Goal: Task Accomplishment & Management: Use online tool/utility

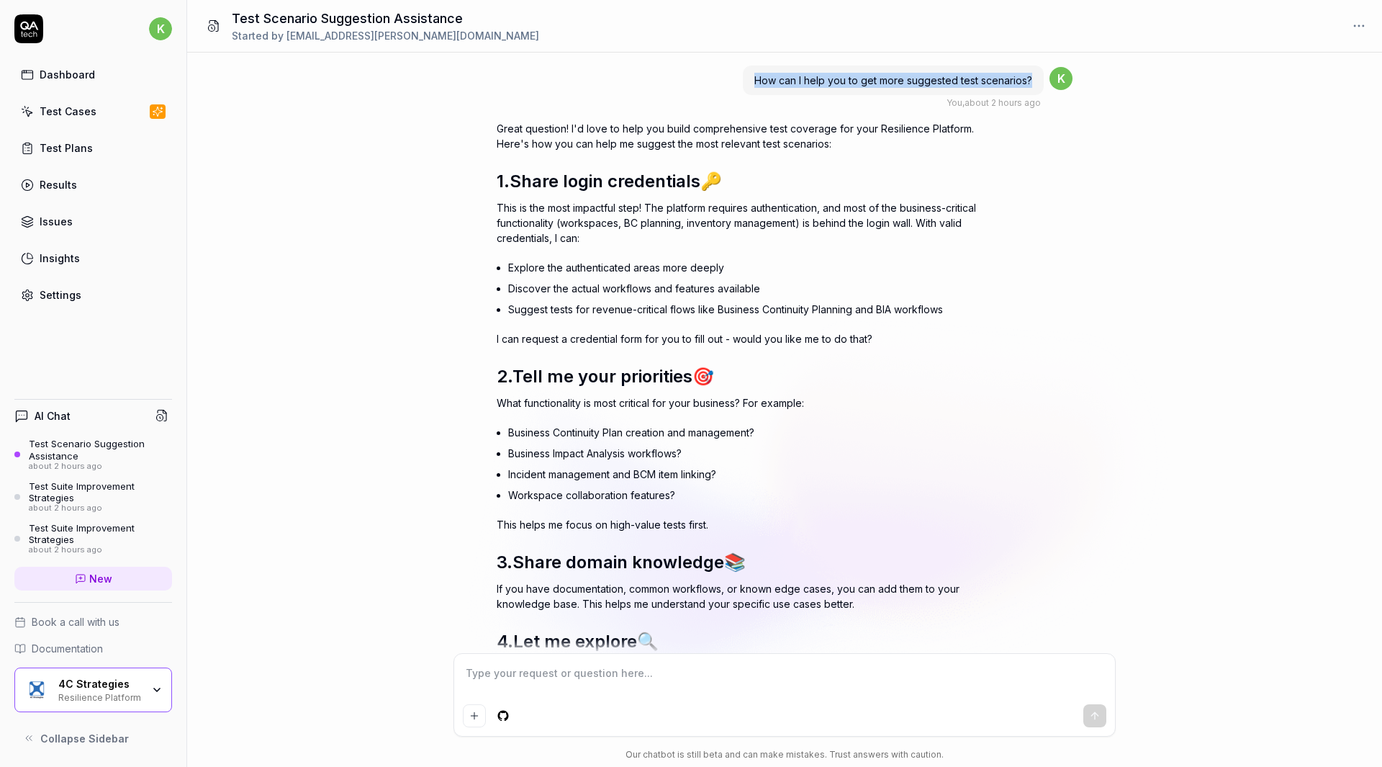
click at [112, 297] on link "Settings" at bounding box center [93, 295] width 158 height 28
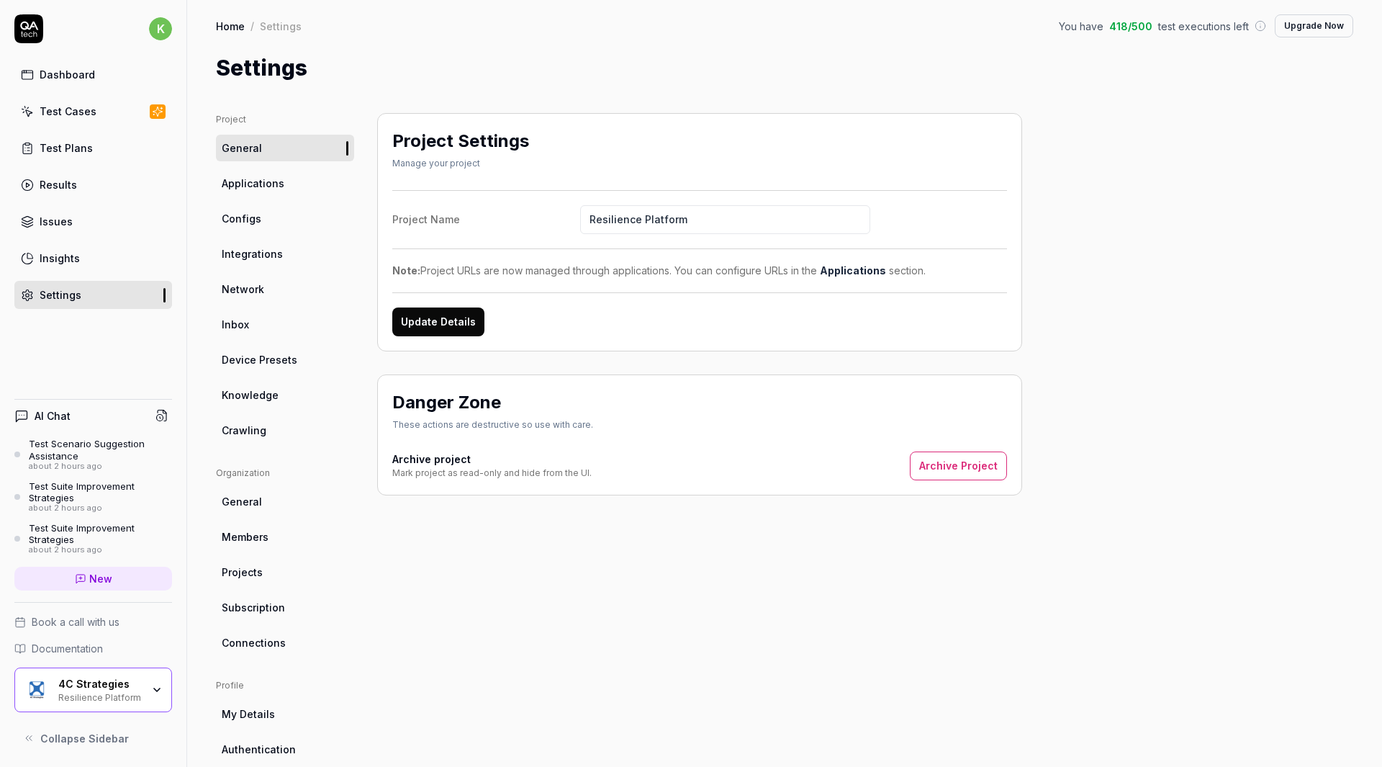
click at [269, 187] on span "Applications" at bounding box center [253, 183] width 63 height 15
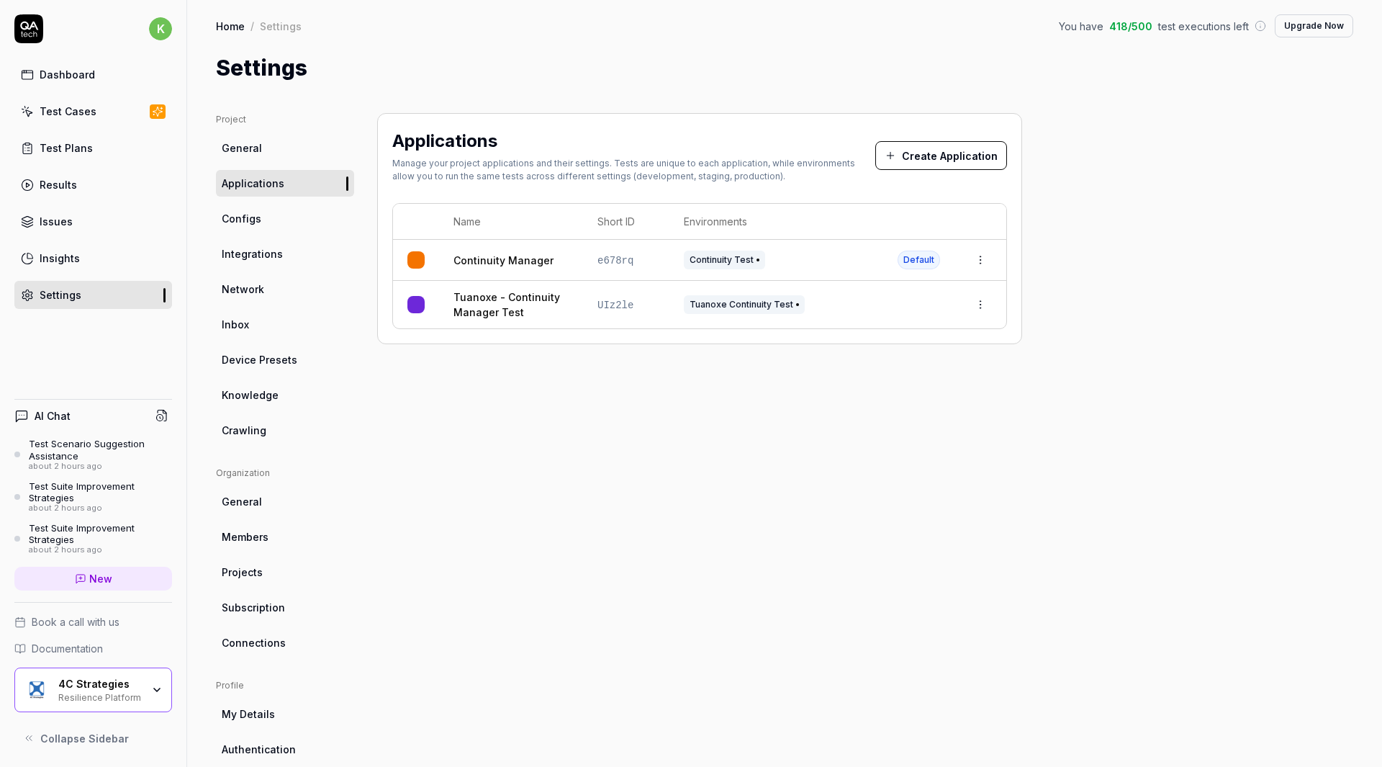
click at [263, 211] on link "Configs" at bounding box center [285, 218] width 138 height 27
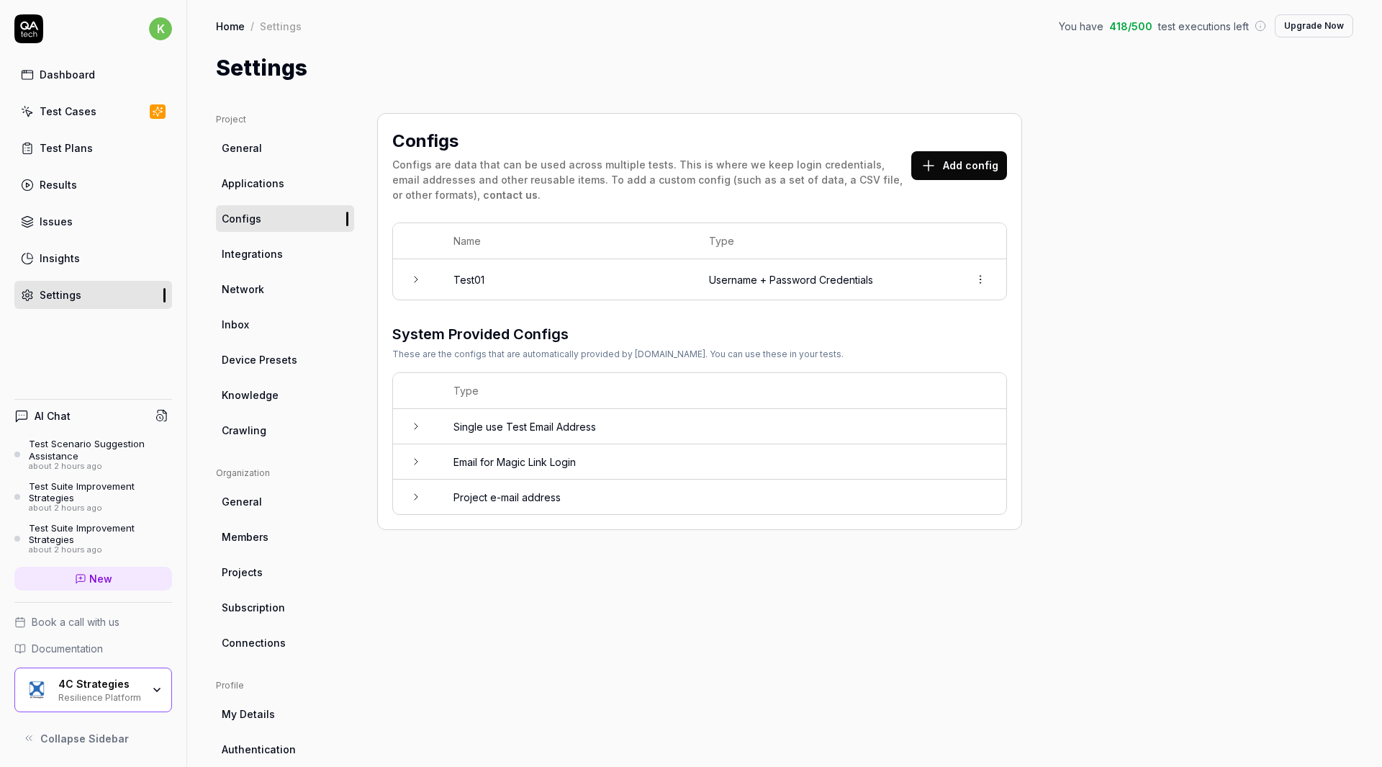
click at [945, 172] on button "Add config" at bounding box center [959, 165] width 96 height 29
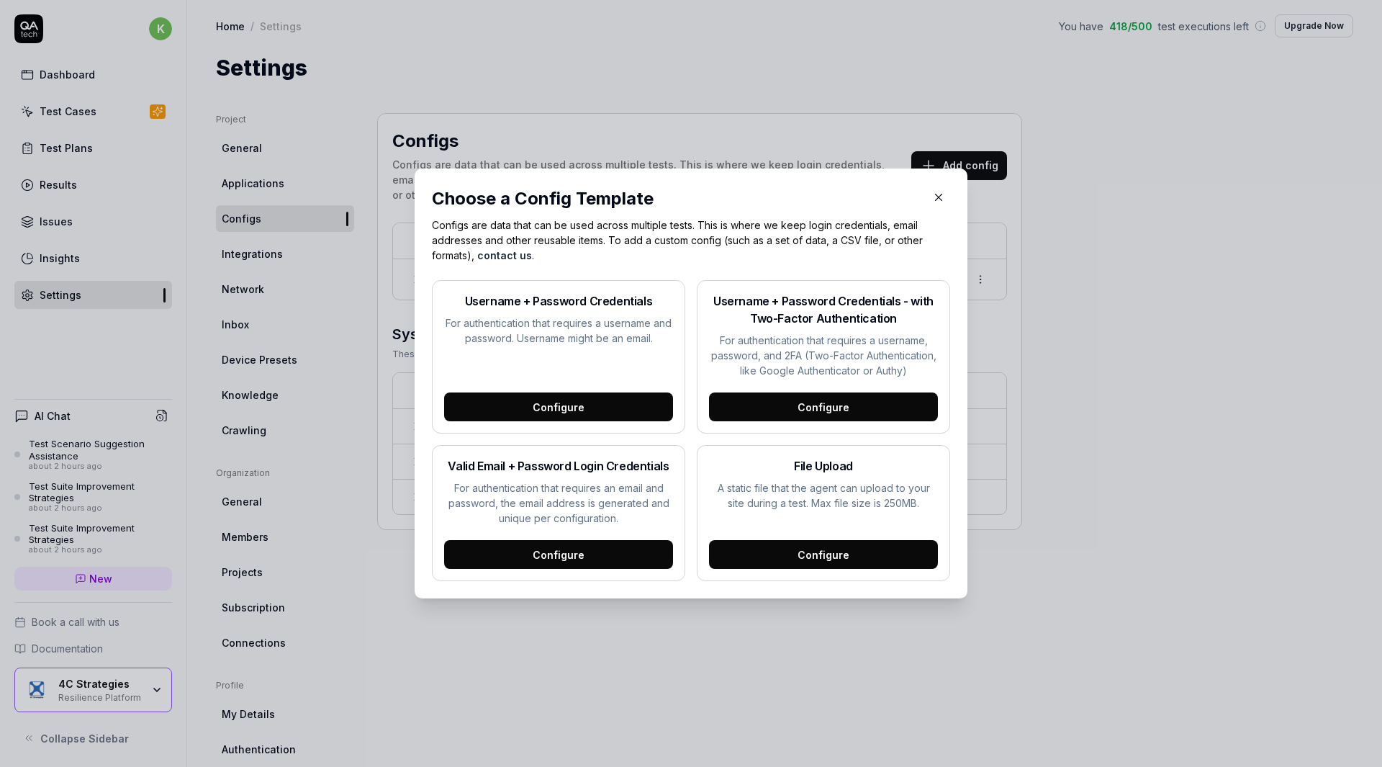
click at [585, 415] on div "Configure" at bounding box center [558, 406] width 229 height 29
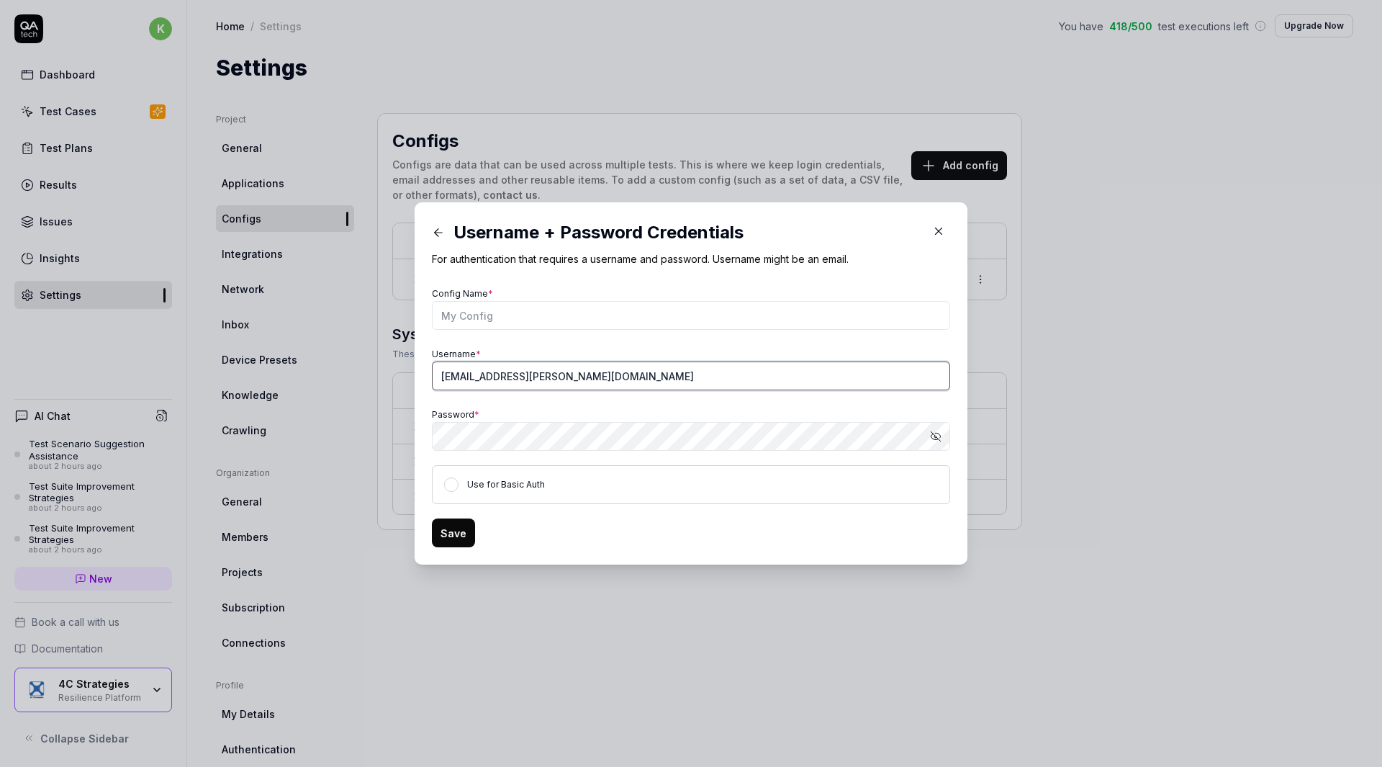
drag, startPoint x: 621, startPoint y: 377, endPoint x: 269, endPoint y: 349, distance: 353.1
click at [269, 349] on div "​ Username + Password Credentials For authentication that requires a username a…" at bounding box center [691, 383] width 1382 height 767
type input "test01"
click at [930, 437] on icon "button" at bounding box center [936, 437] width 12 height 12
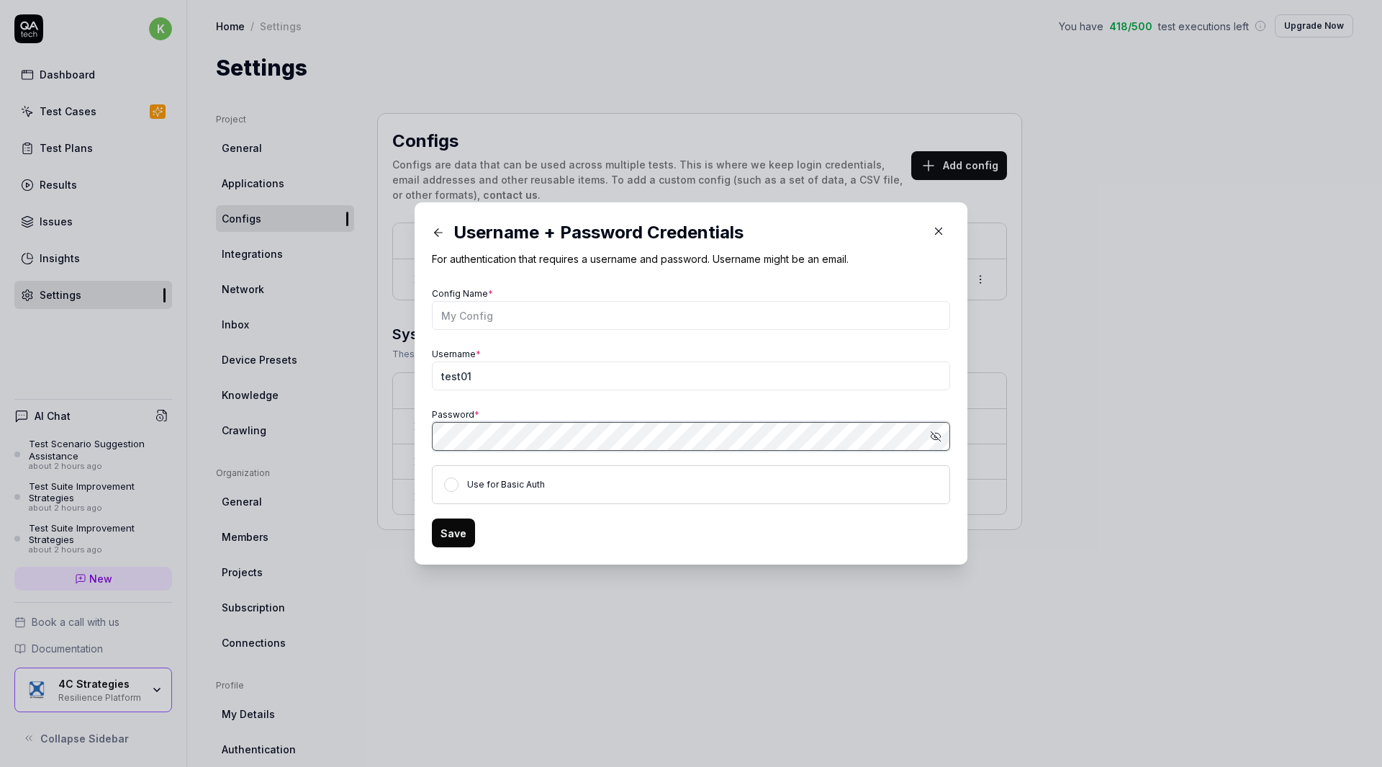
click at [289, 384] on div "​ Username + Password Credentials For authentication that requires a username a…" at bounding box center [691, 383] width 1382 height 767
click at [613, 275] on div "Username + Password Credentials For authentication that requires a username and…" at bounding box center [691, 384] width 518 height 328
click at [546, 311] on input "Config Name *" at bounding box center [691, 315] width 518 height 29
click at [936, 232] on icon "button" at bounding box center [939, 231] width 6 height 6
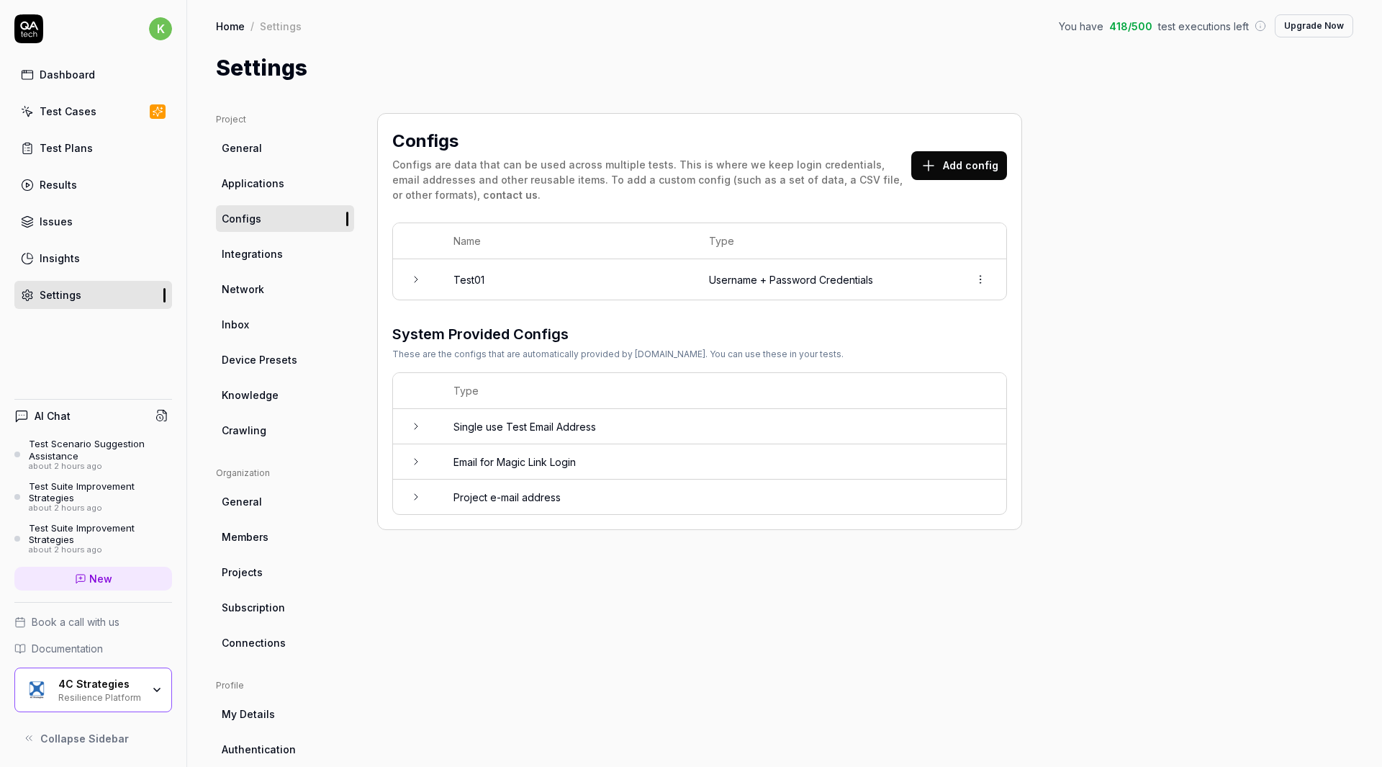
click at [422, 269] on td at bounding box center [416, 279] width 46 height 40
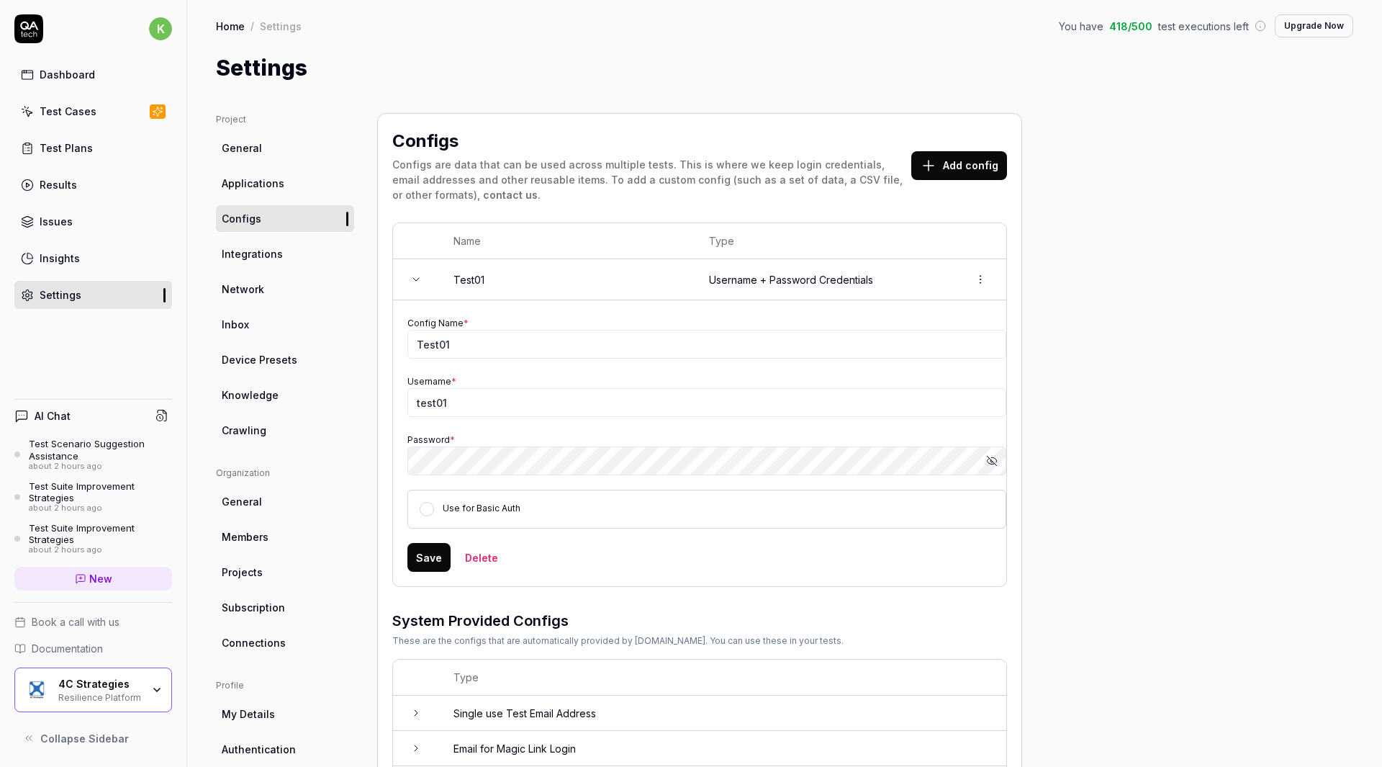
click at [413, 280] on icon at bounding box center [416, 280] width 12 height 12
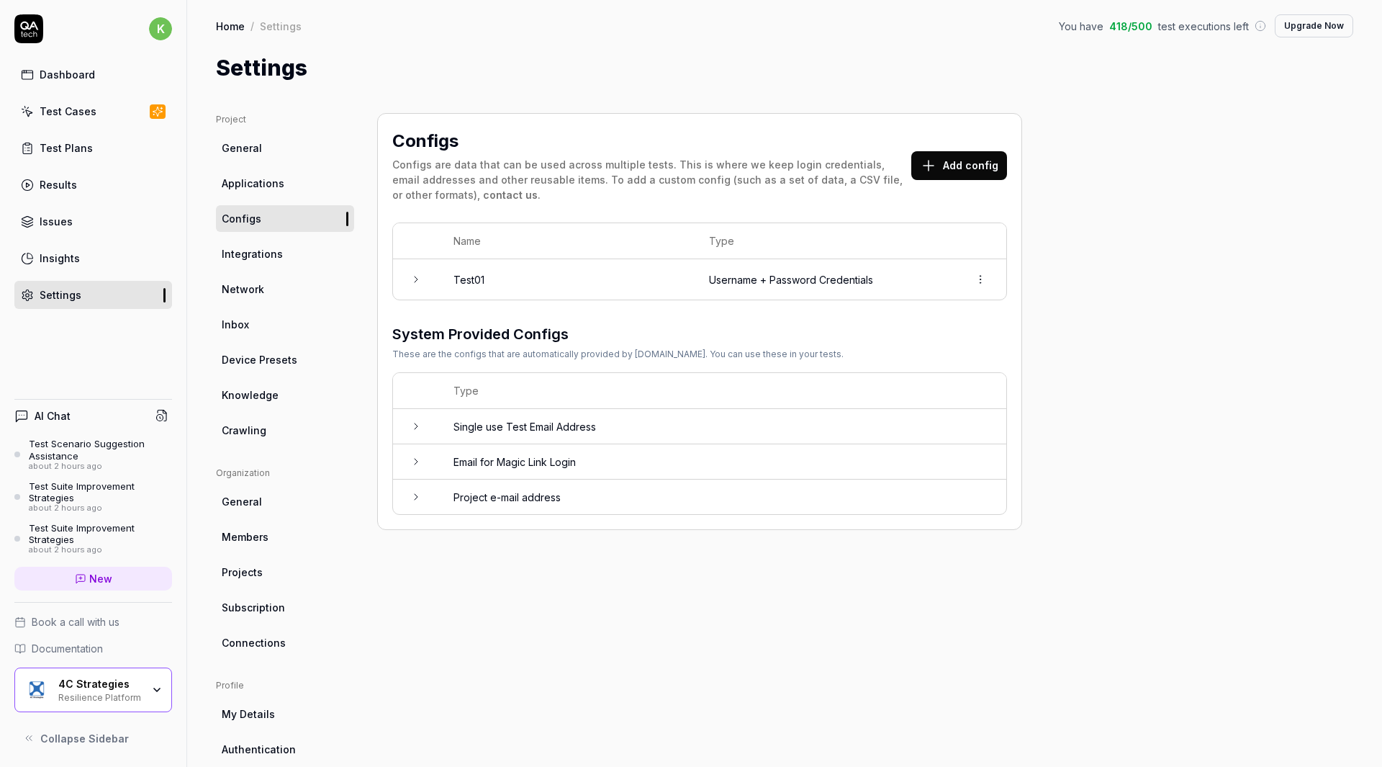
click at [93, 120] on link "Test Cases" at bounding box center [93, 111] width 158 height 28
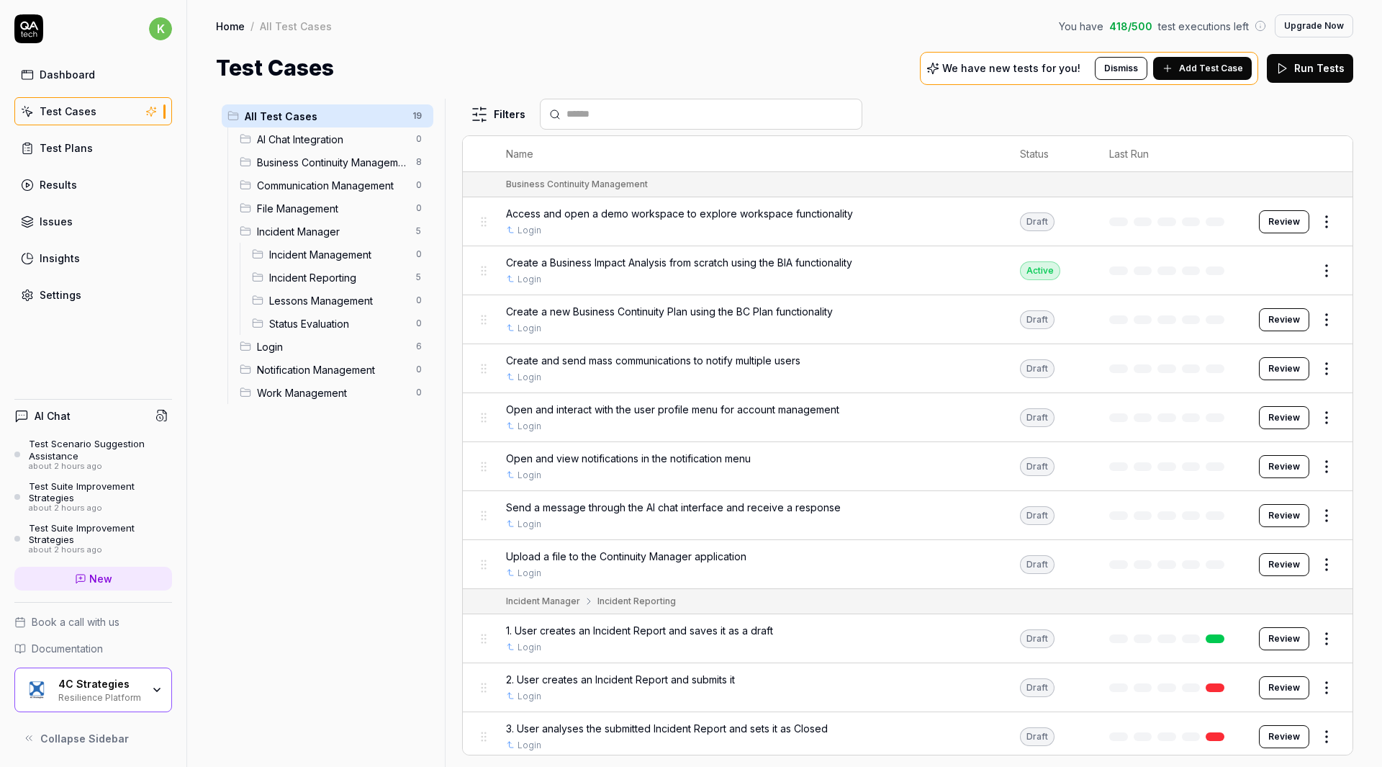
click at [93, 151] on link "Test Plans" at bounding box center [93, 148] width 158 height 28
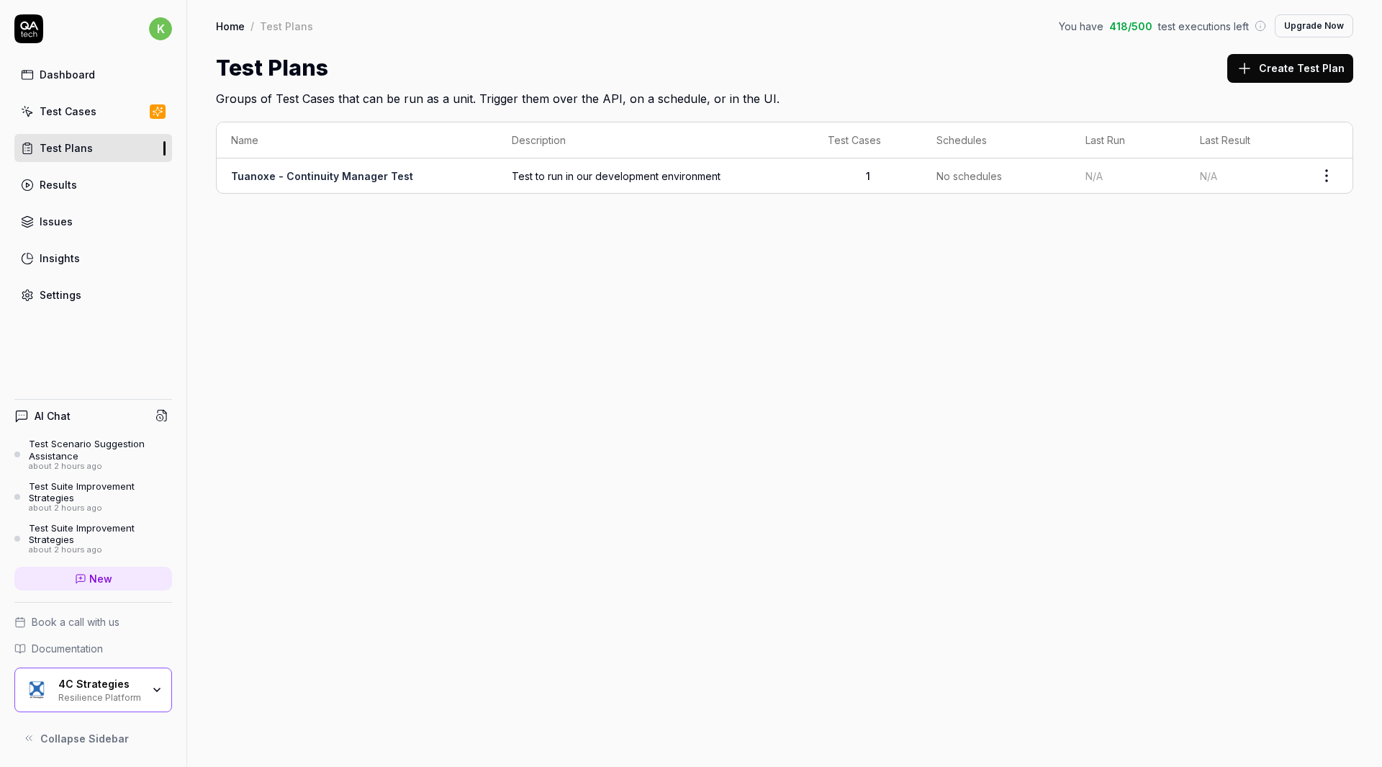
click at [512, 182] on span "Test to run in our development environment" at bounding box center [655, 175] width 287 height 15
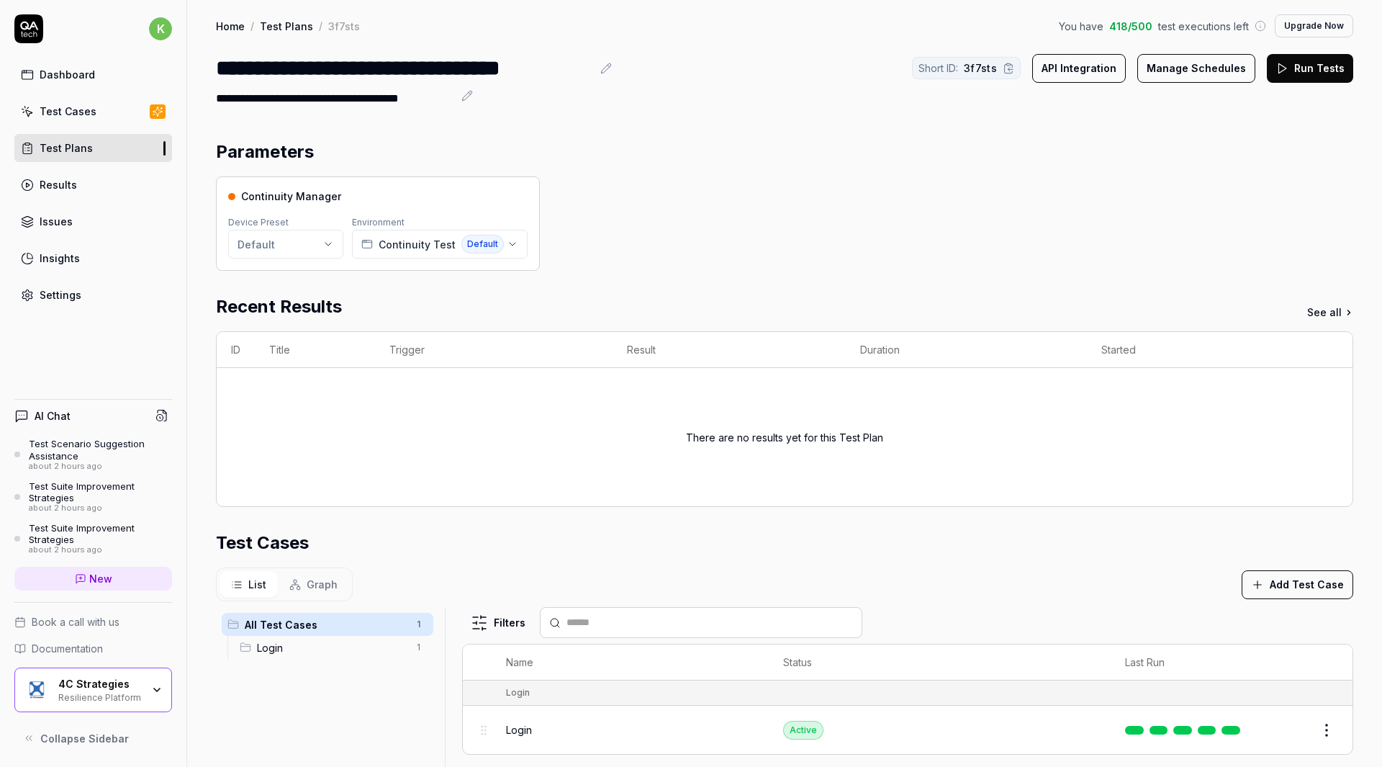
scroll to position [348, 0]
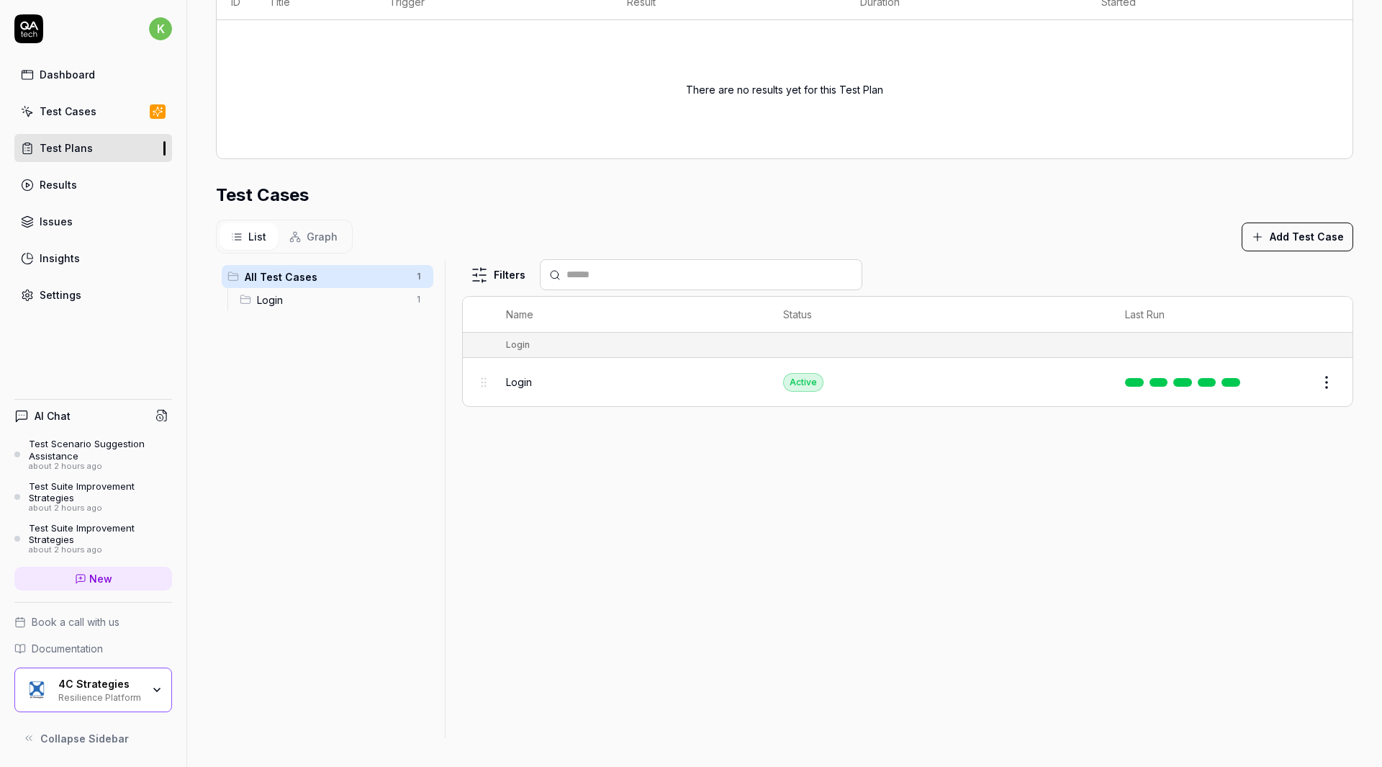
click at [858, 384] on td "Active" at bounding box center [940, 382] width 342 height 48
click at [1315, 381] on html "**********" at bounding box center [691, 383] width 1382 height 767
click at [1040, 483] on html "**********" at bounding box center [691, 383] width 1382 height 767
click at [517, 379] on span "Login" at bounding box center [519, 381] width 26 height 15
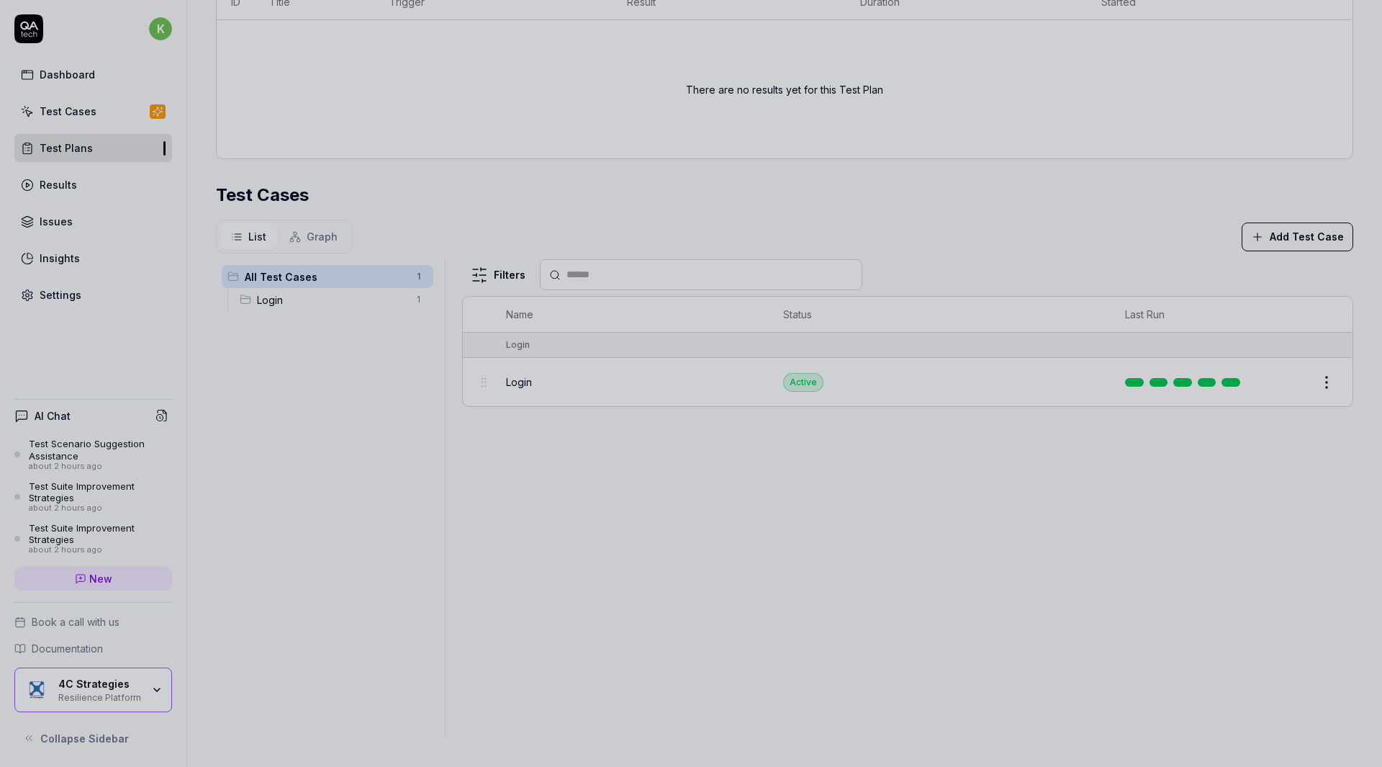
click at [1024, 210] on div at bounding box center [691, 383] width 1382 height 767
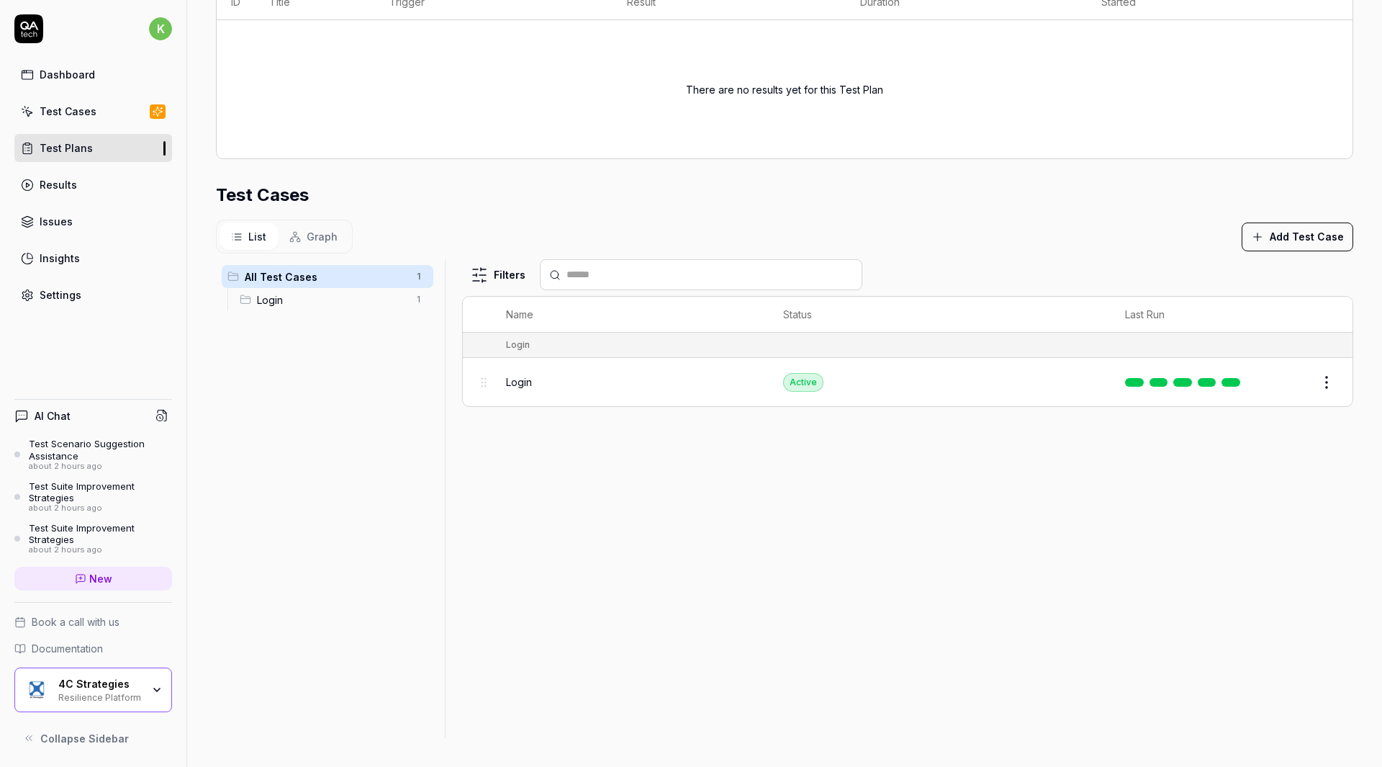
click at [1152, 379] on link at bounding box center [1159, 382] width 19 height 9
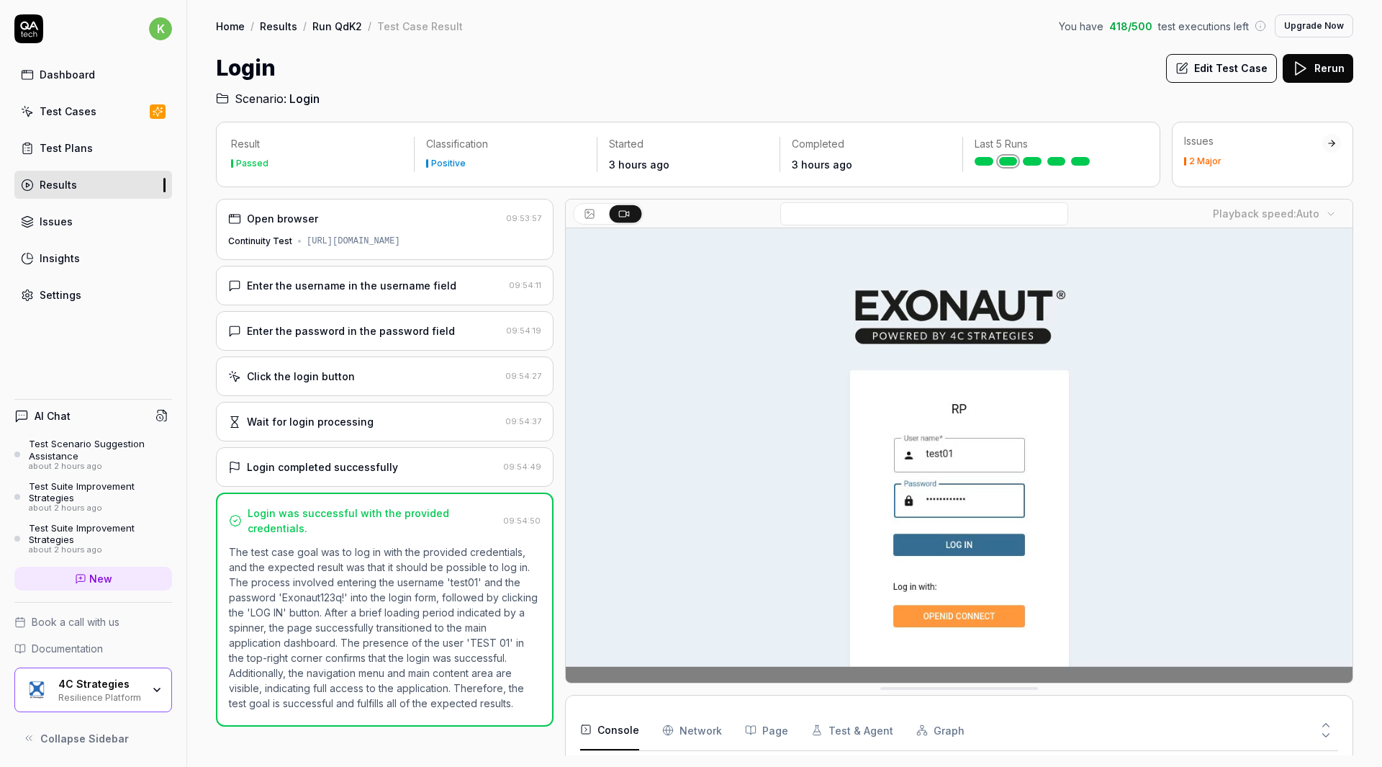
scroll to position [457, 0]
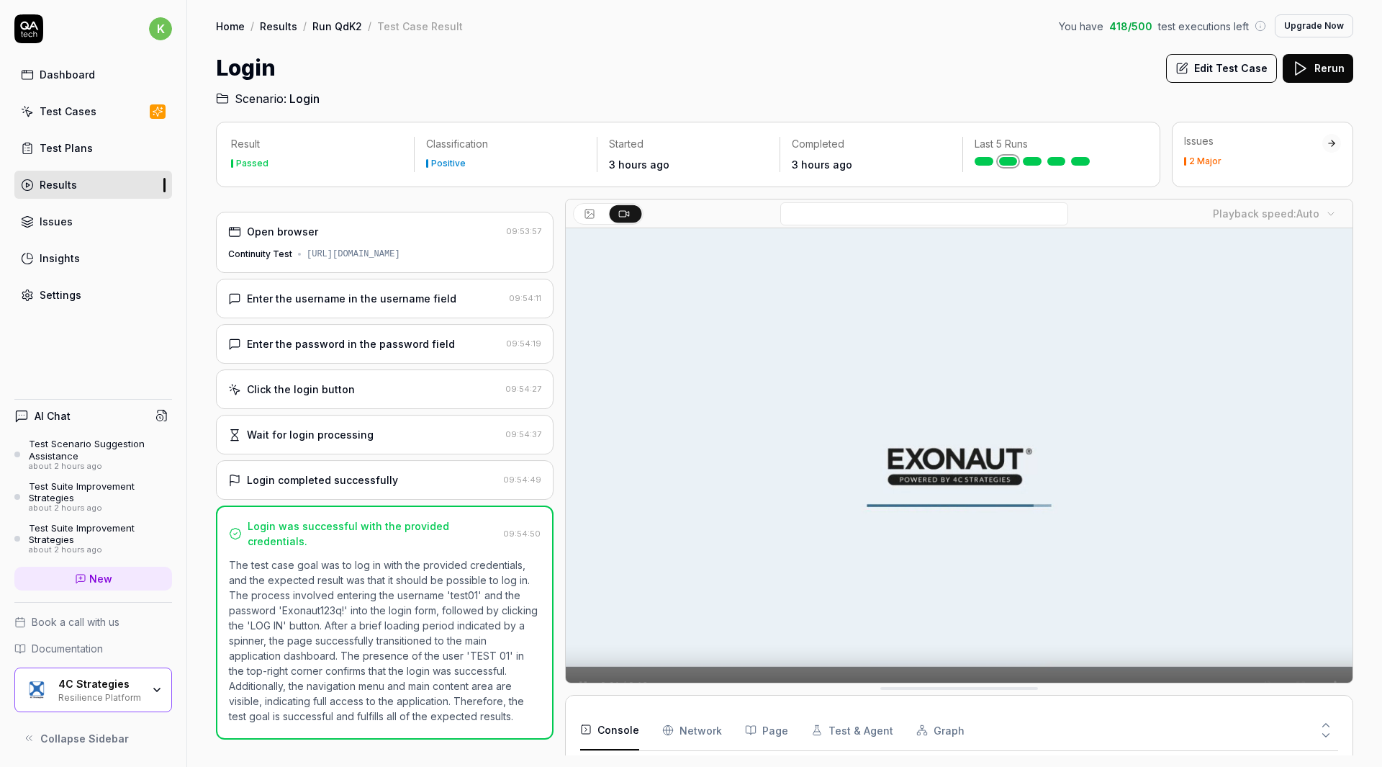
scroll to position [457, 0]
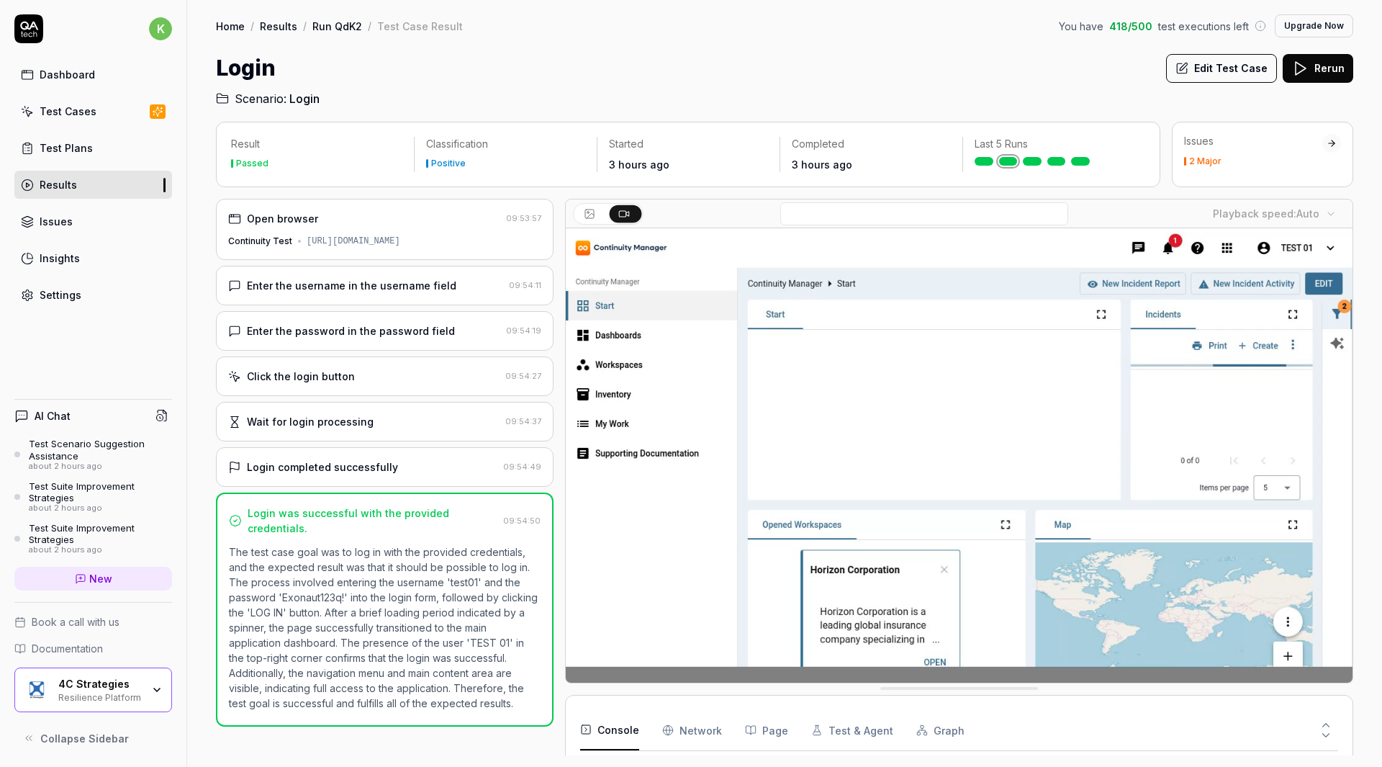
click at [91, 295] on link "Settings" at bounding box center [93, 295] width 158 height 28
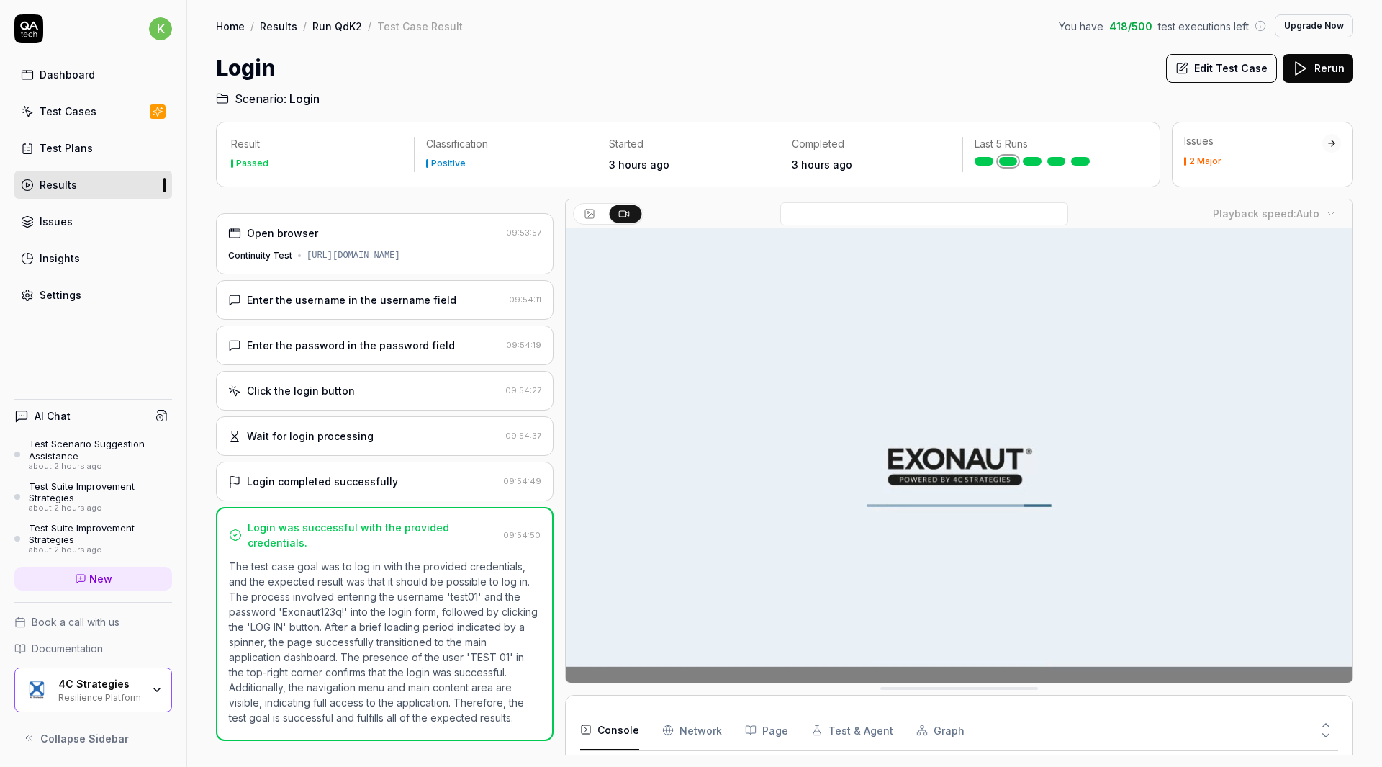
scroll to position [457, 0]
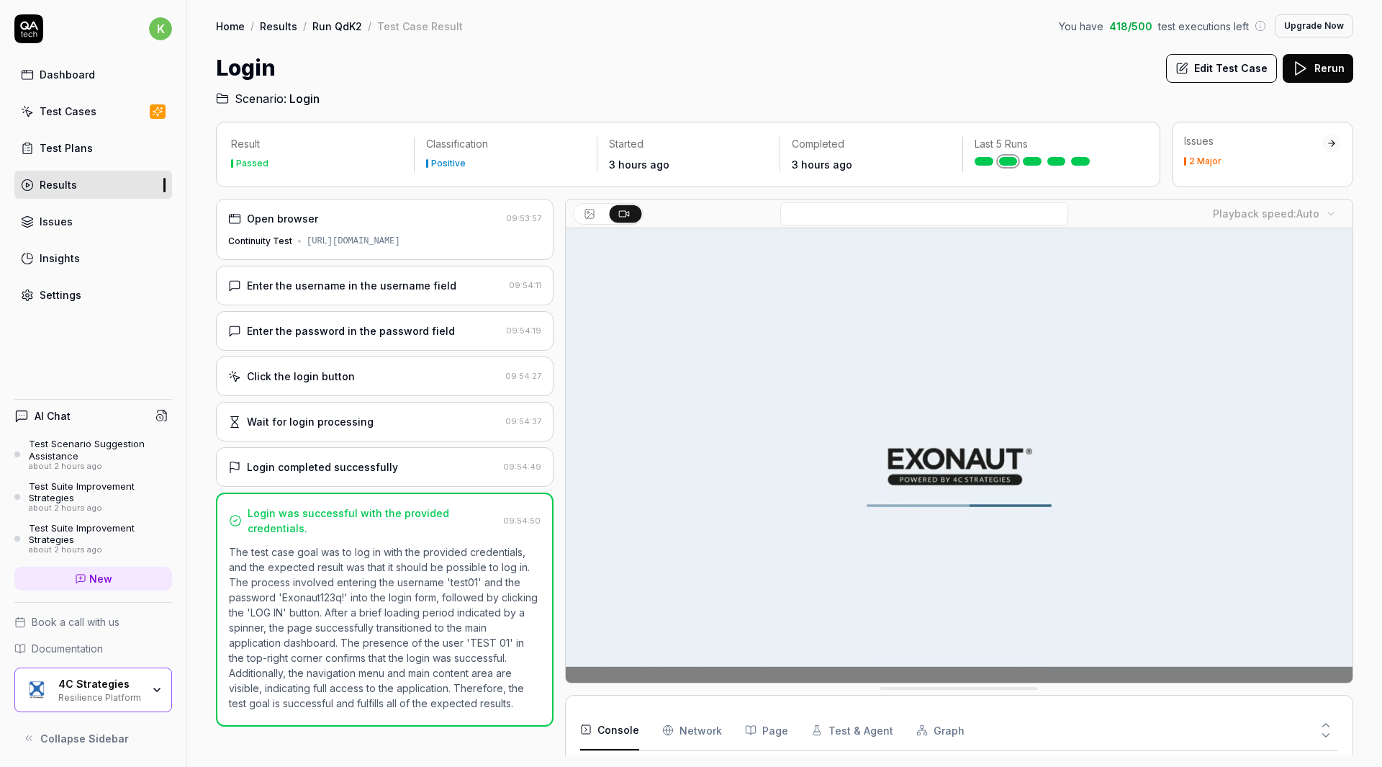
click at [333, 248] on div "[URL][DOMAIN_NAME]" at bounding box center [354, 241] width 94 height 13
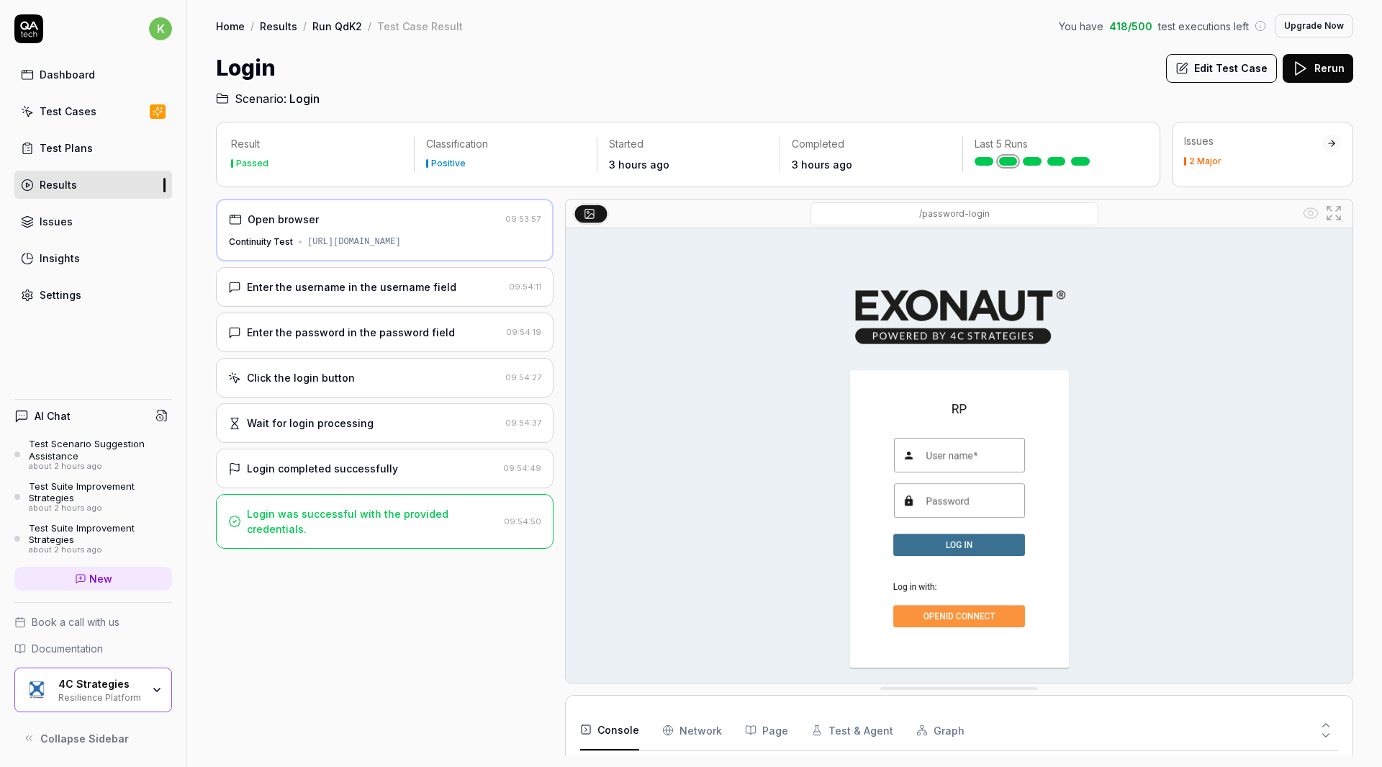
click at [1239, 58] on button "Edit Test Case" at bounding box center [1221, 68] width 111 height 29
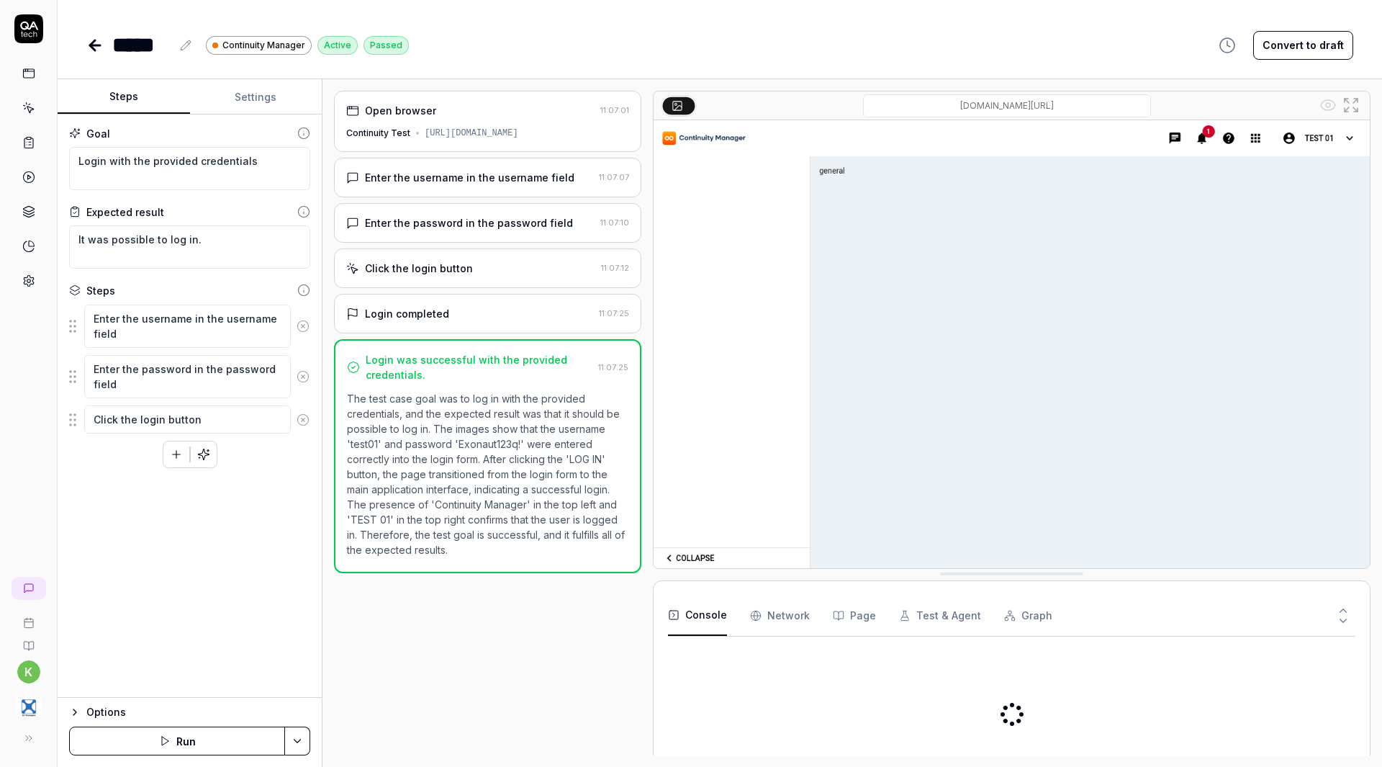
type textarea "*"
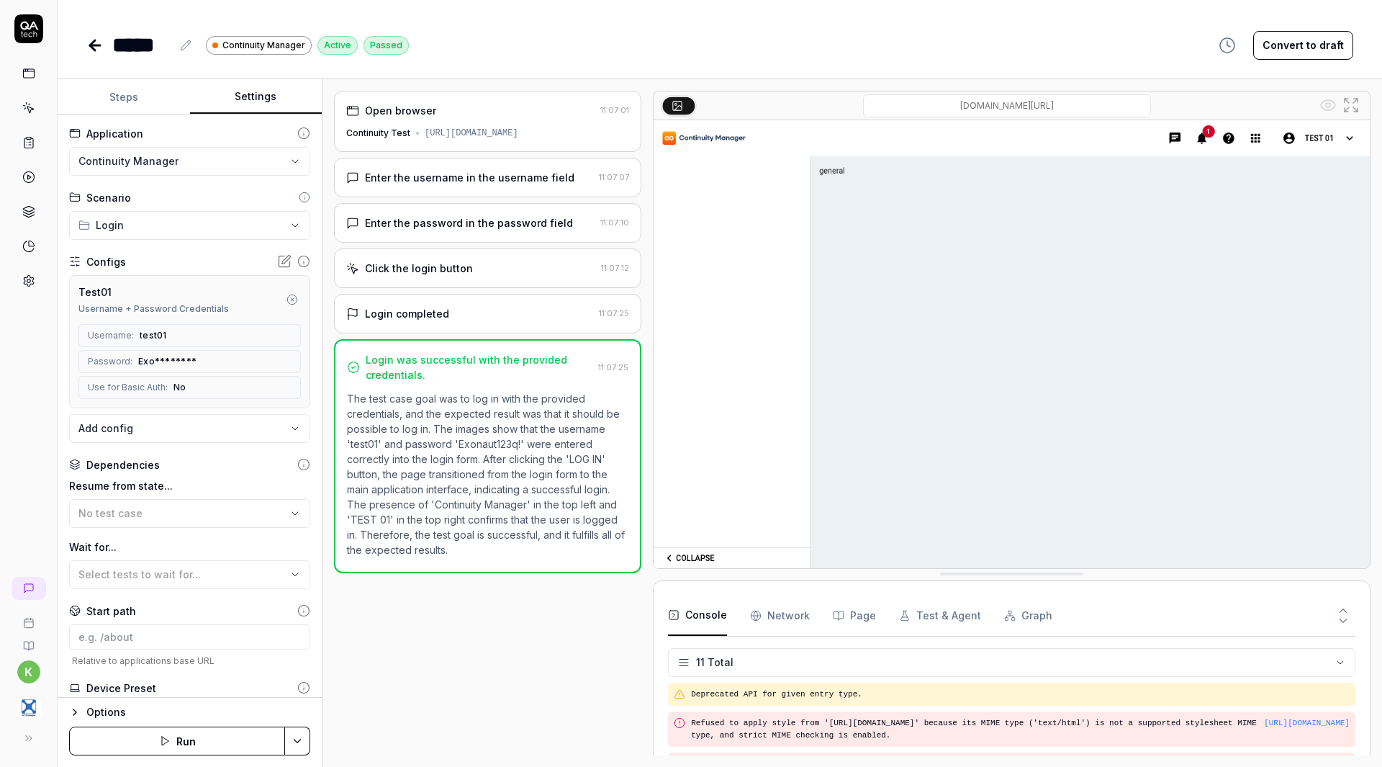
scroll to position [252, 0]
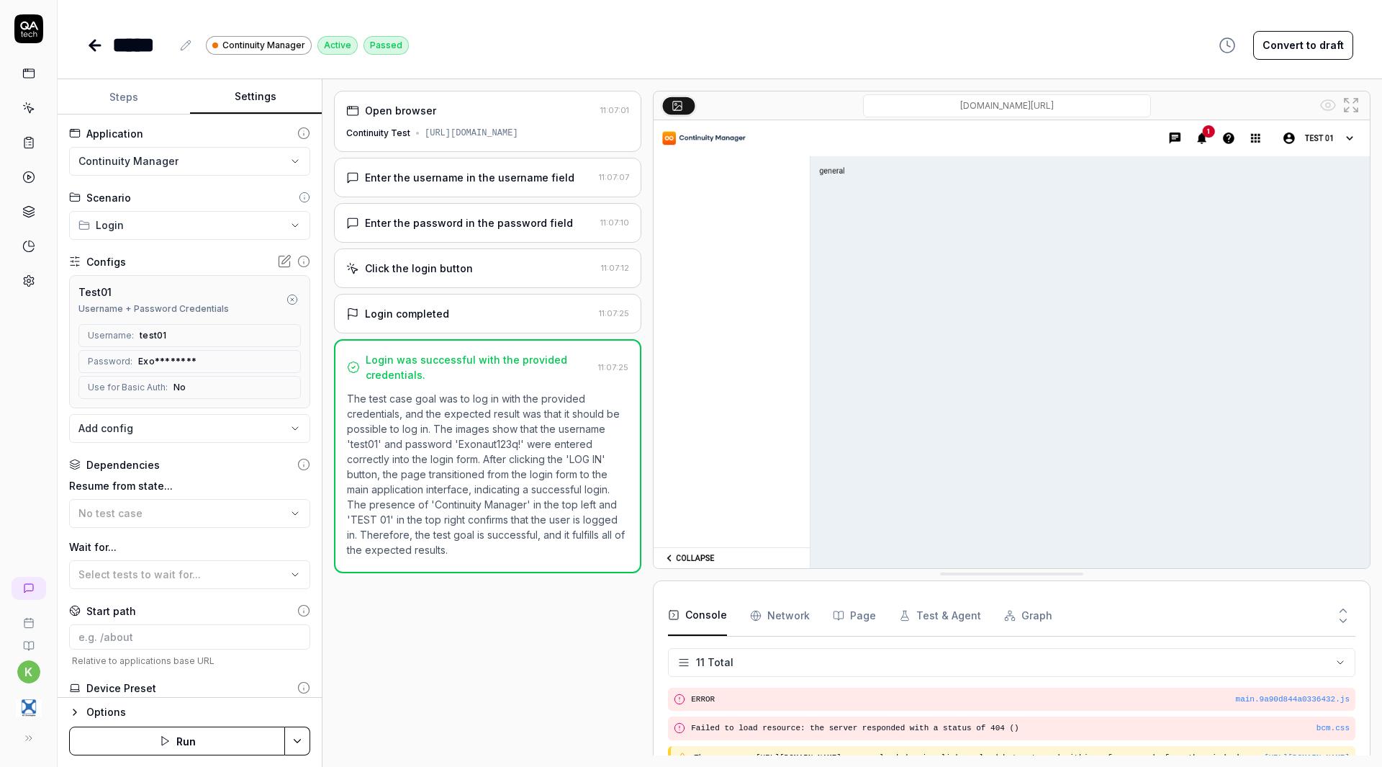
click at [253, 102] on button "Settings" at bounding box center [256, 97] width 132 height 35
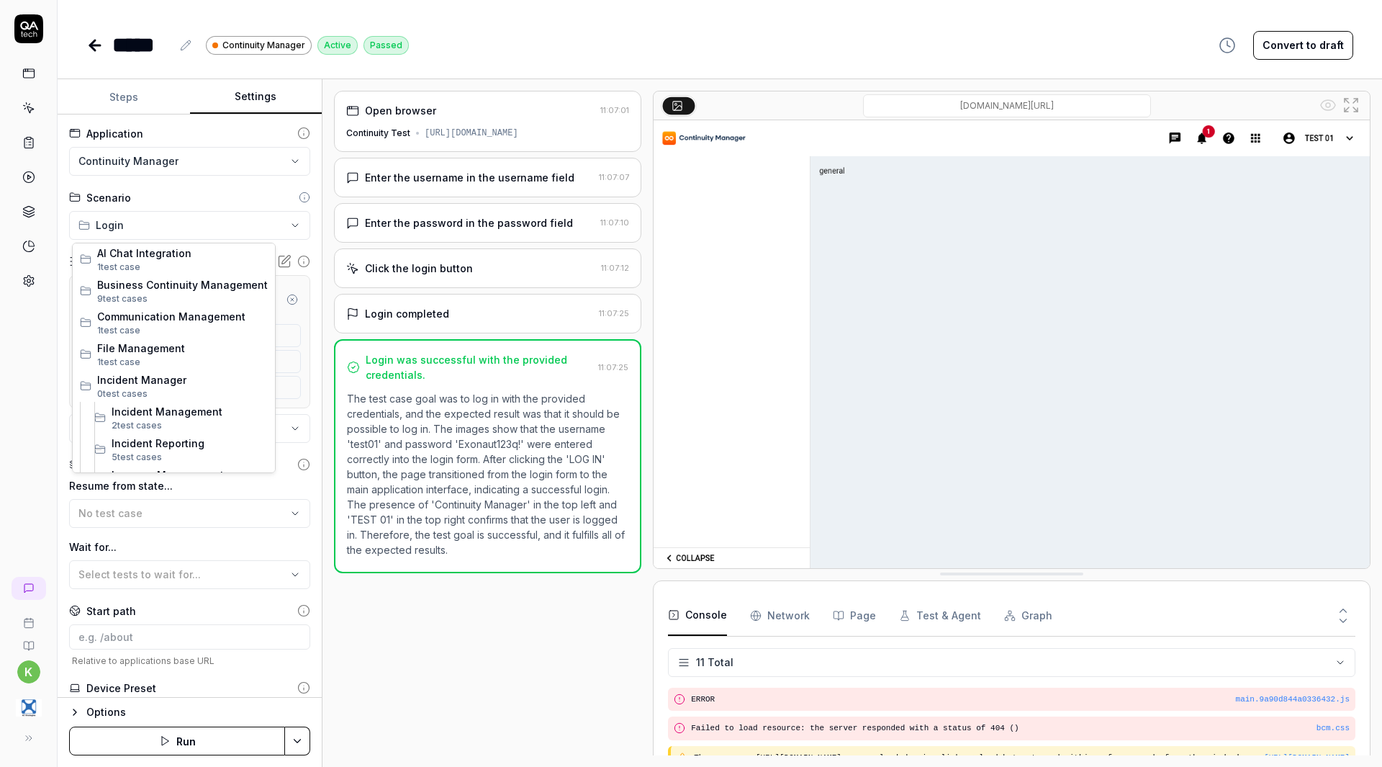
click at [179, 231] on html "**********" at bounding box center [691, 383] width 1382 height 767
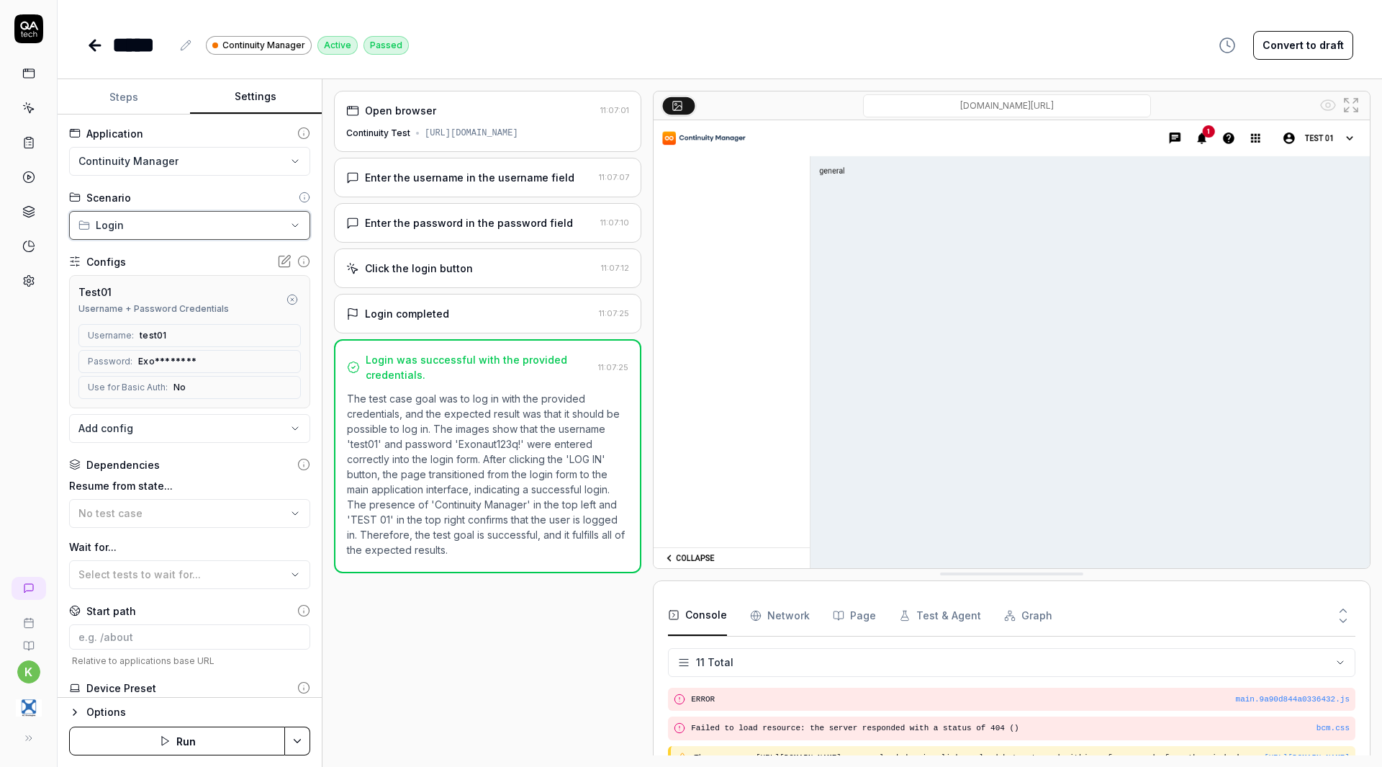
click at [179, 230] on html "**********" at bounding box center [691, 383] width 1382 height 767
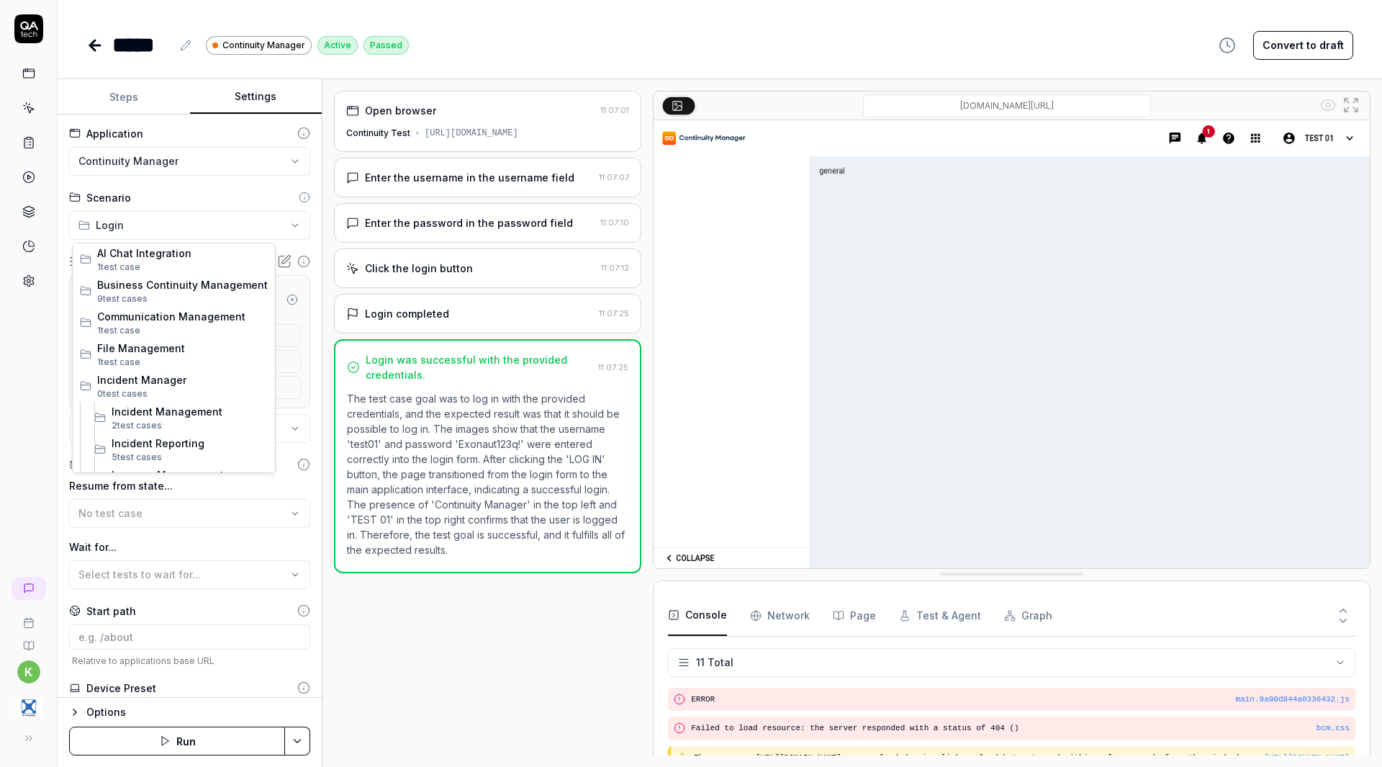
click at [179, 230] on html "**********" at bounding box center [691, 383] width 1382 height 767
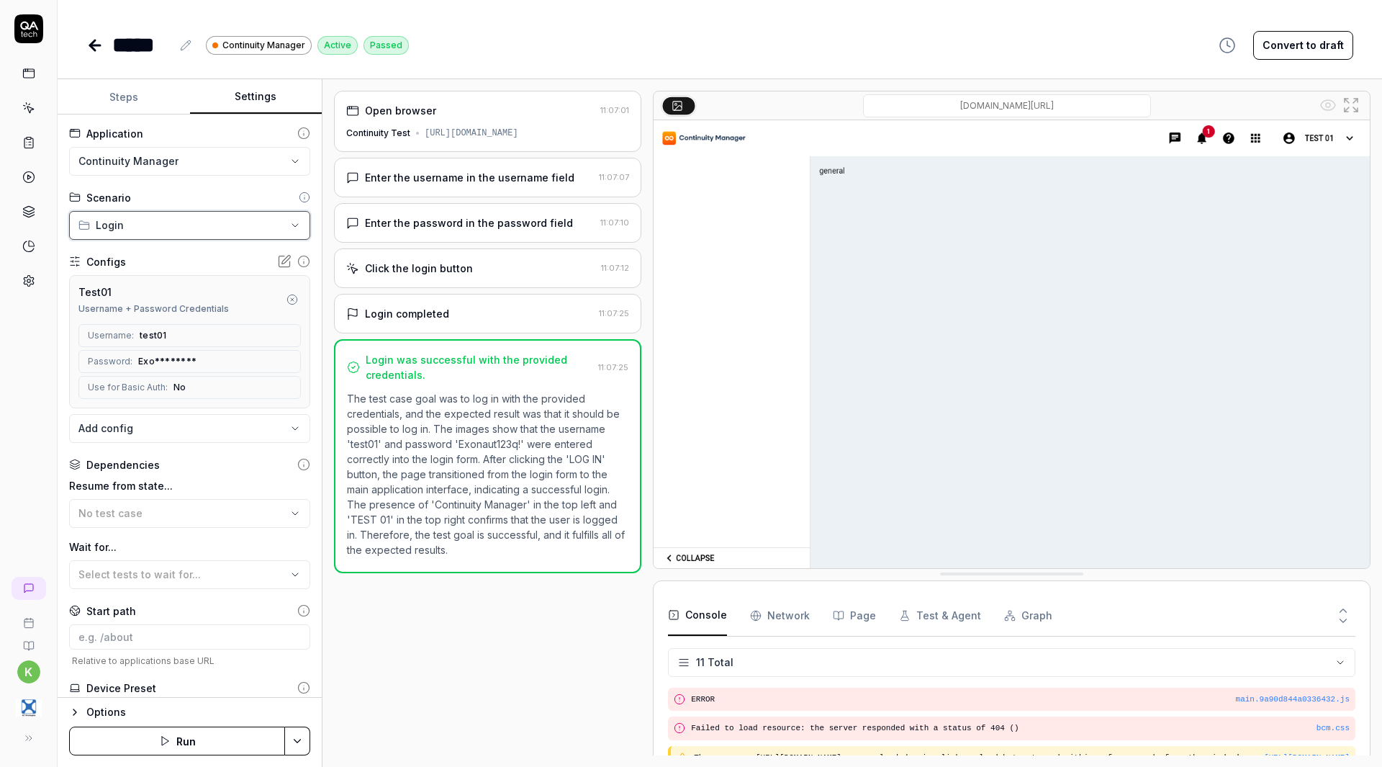
click at [179, 230] on html "**********" at bounding box center [691, 383] width 1382 height 767
click at [183, 168] on html "**********" at bounding box center [691, 383] width 1382 height 767
click at [207, 233] on span "Tuanoxe - Continuity Manager Test" at bounding box center [170, 227] width 180 height 15
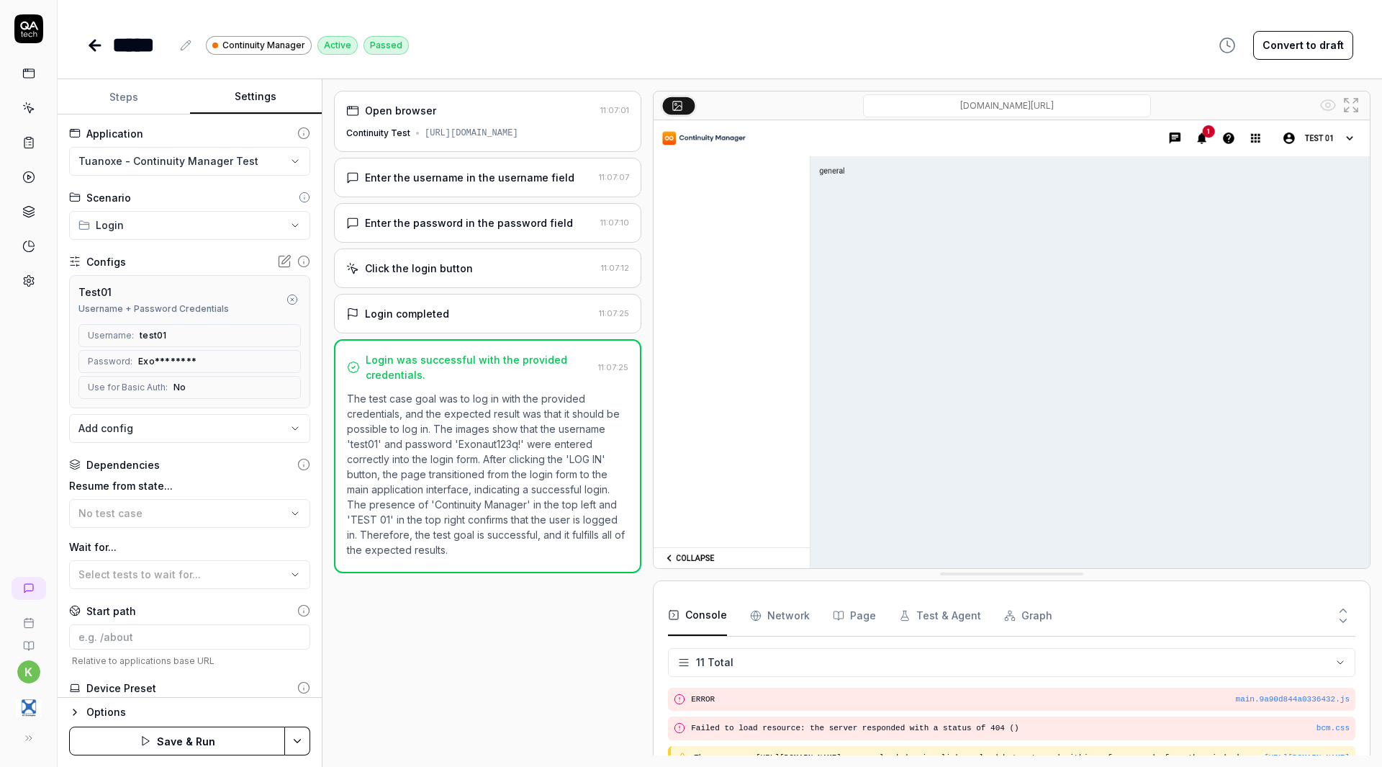
click at [243, 744] on button "Save & Run" at bounding box center [177, 740] width 216 height 29
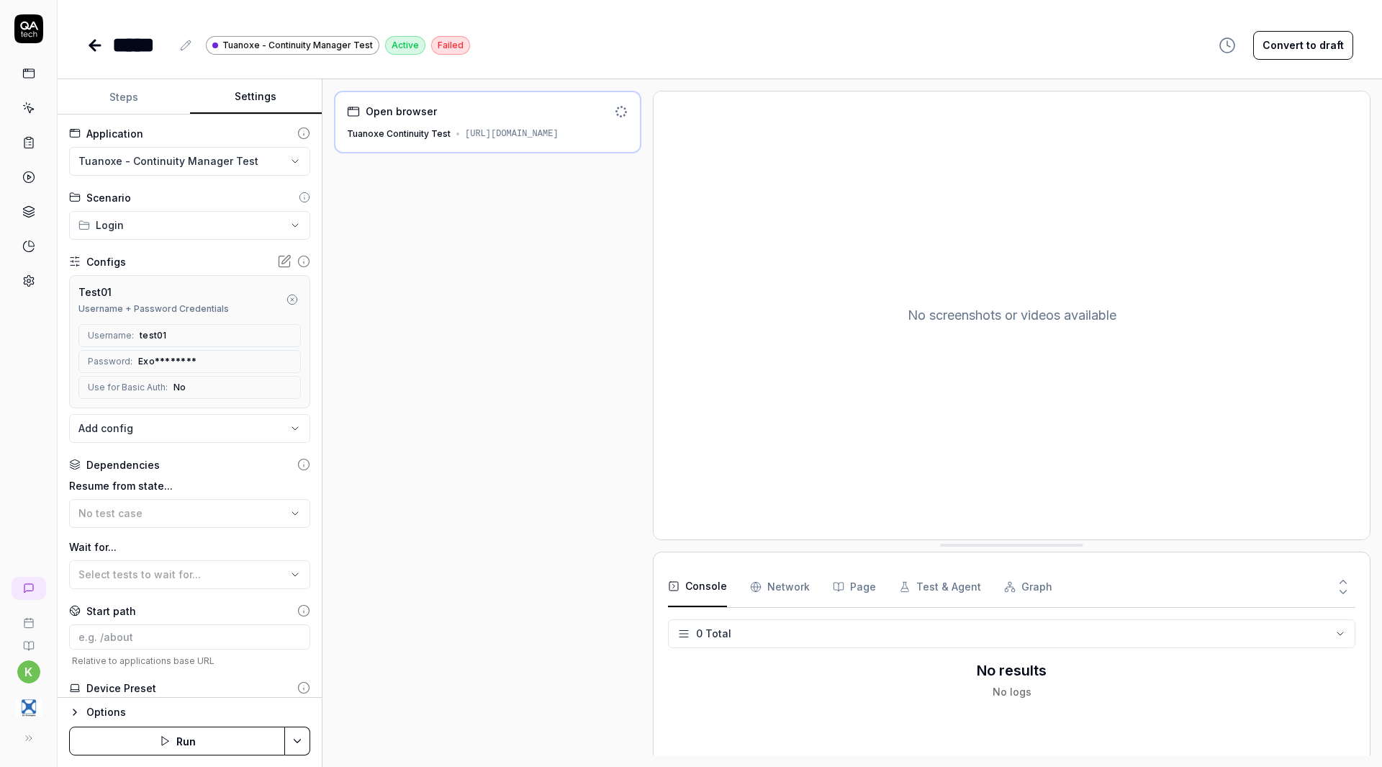
click at [538, 138] on div "[URL][DOMAIN_NAME]" at bounding box center [512, 133] width 94 height 13
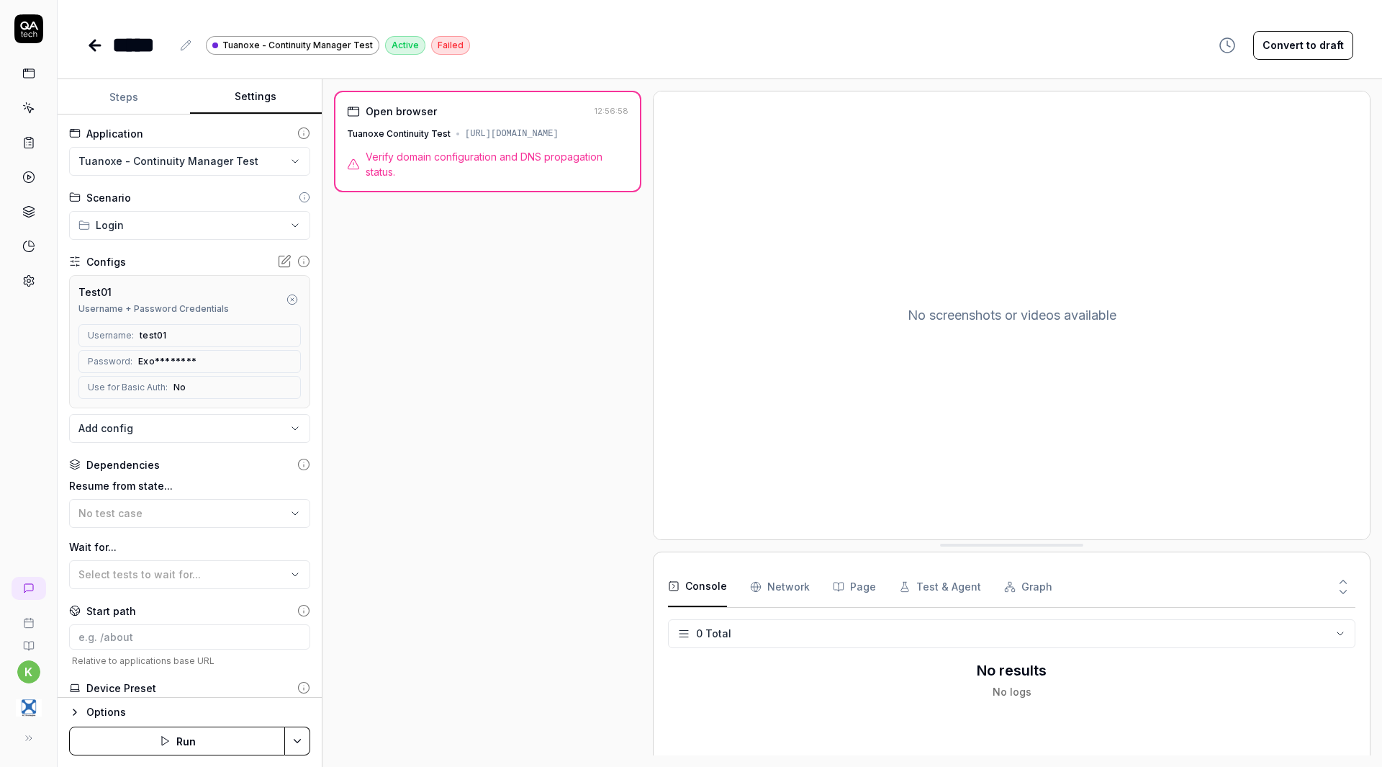
click at [491, 140] on div "Tuanoxe Continuity Test [URL][DOMAIN_NAME]" at bounding box center [488, 133] width 282 height 13
click at [32, 429] on div "k" at bounding box center [29, 383] width 58 height 767
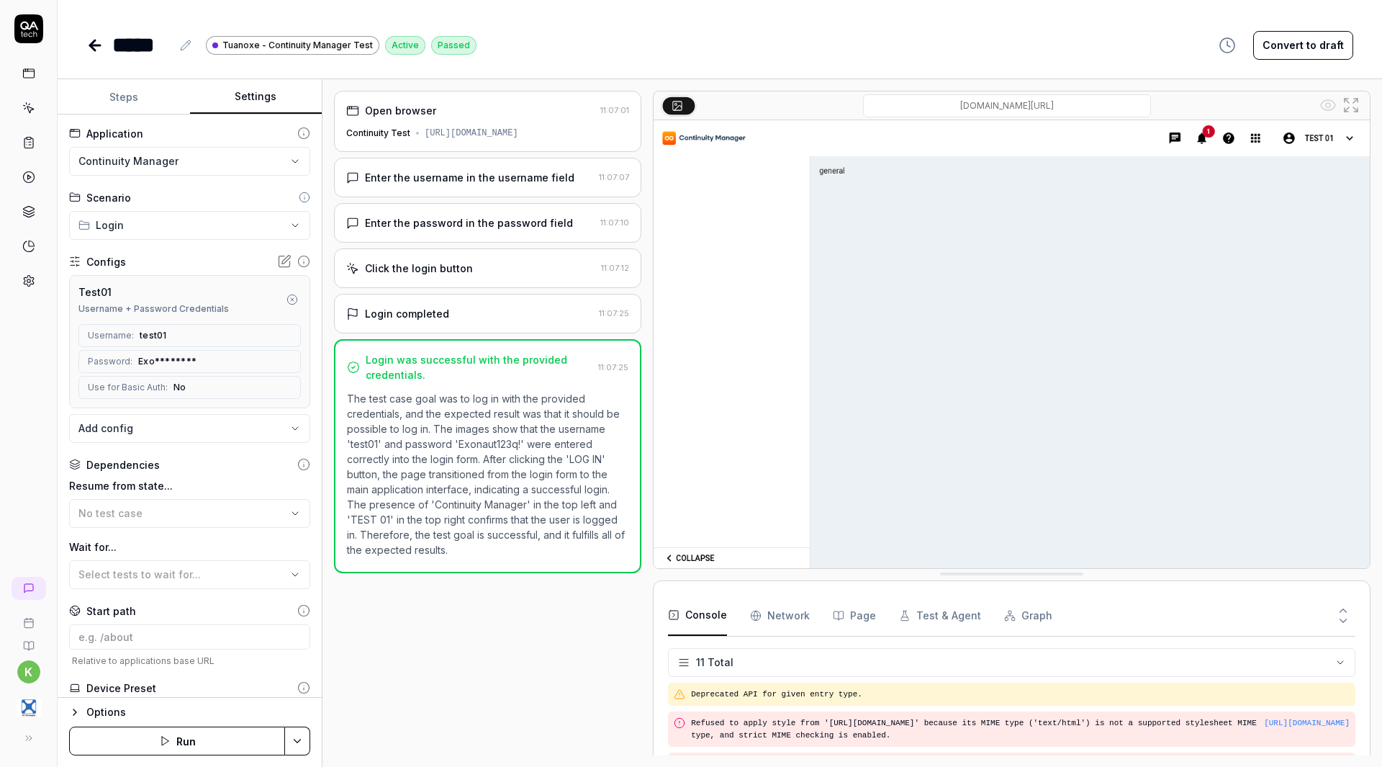
scroll to position [252, 0]
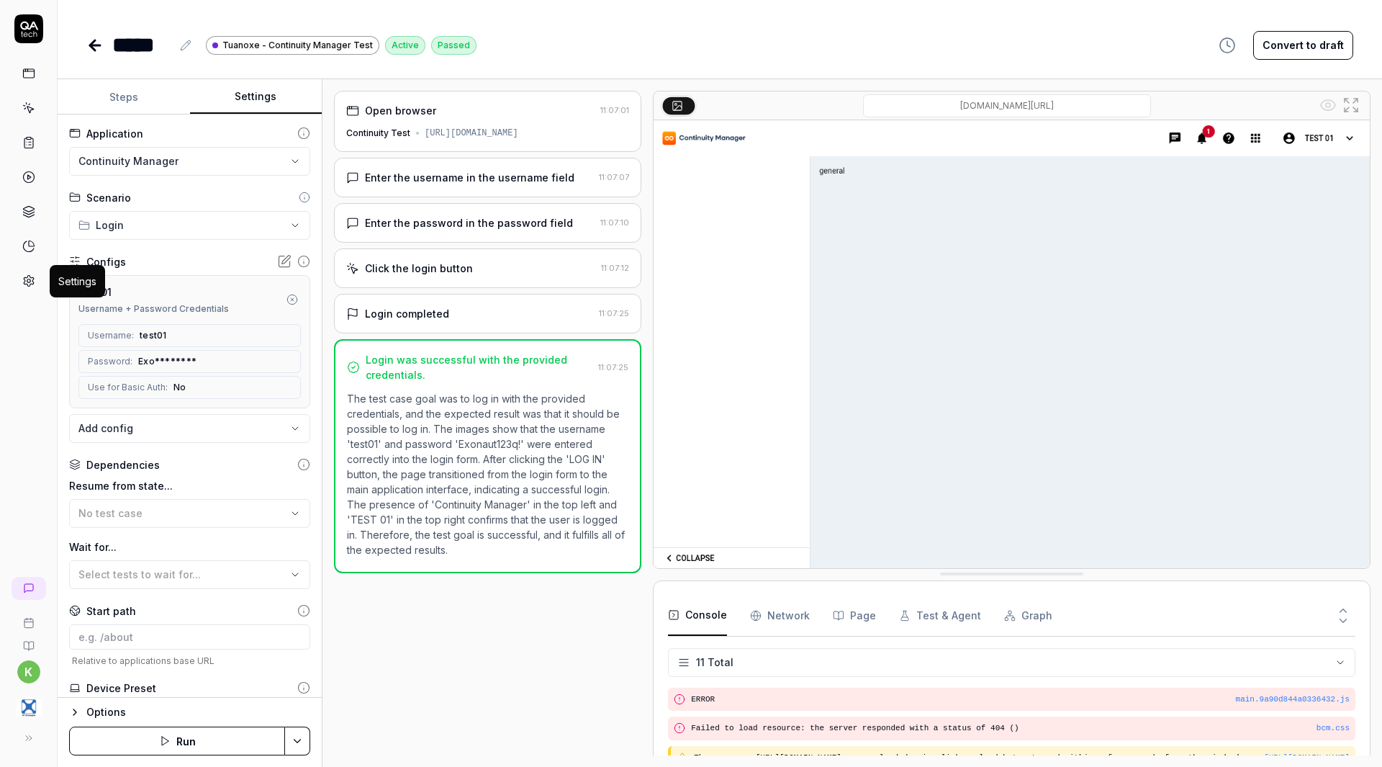
click at [25, 284] on icon at bounding box center [29, 281] width 10 height 11
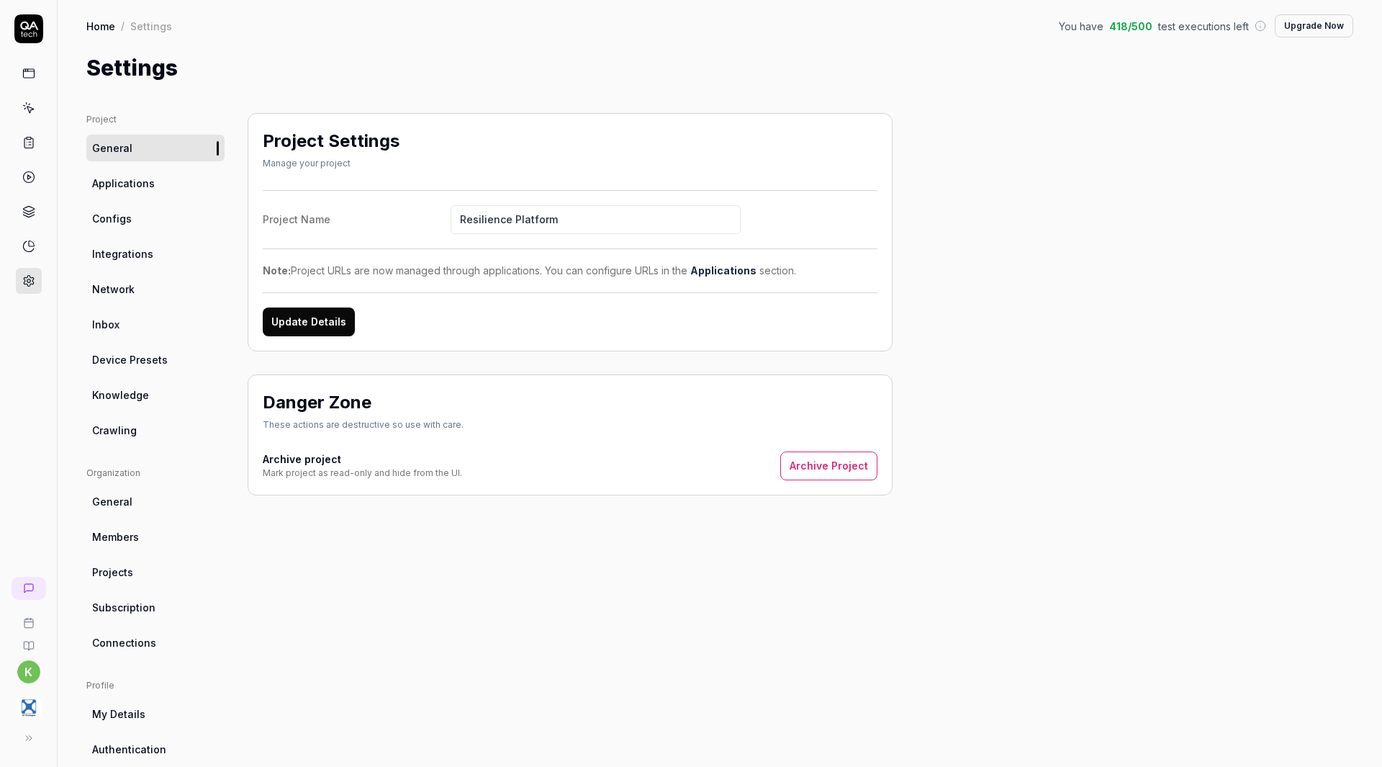
click at [163, 181] on link "Applications" at bounding box center [155, 183] width 138 height 27
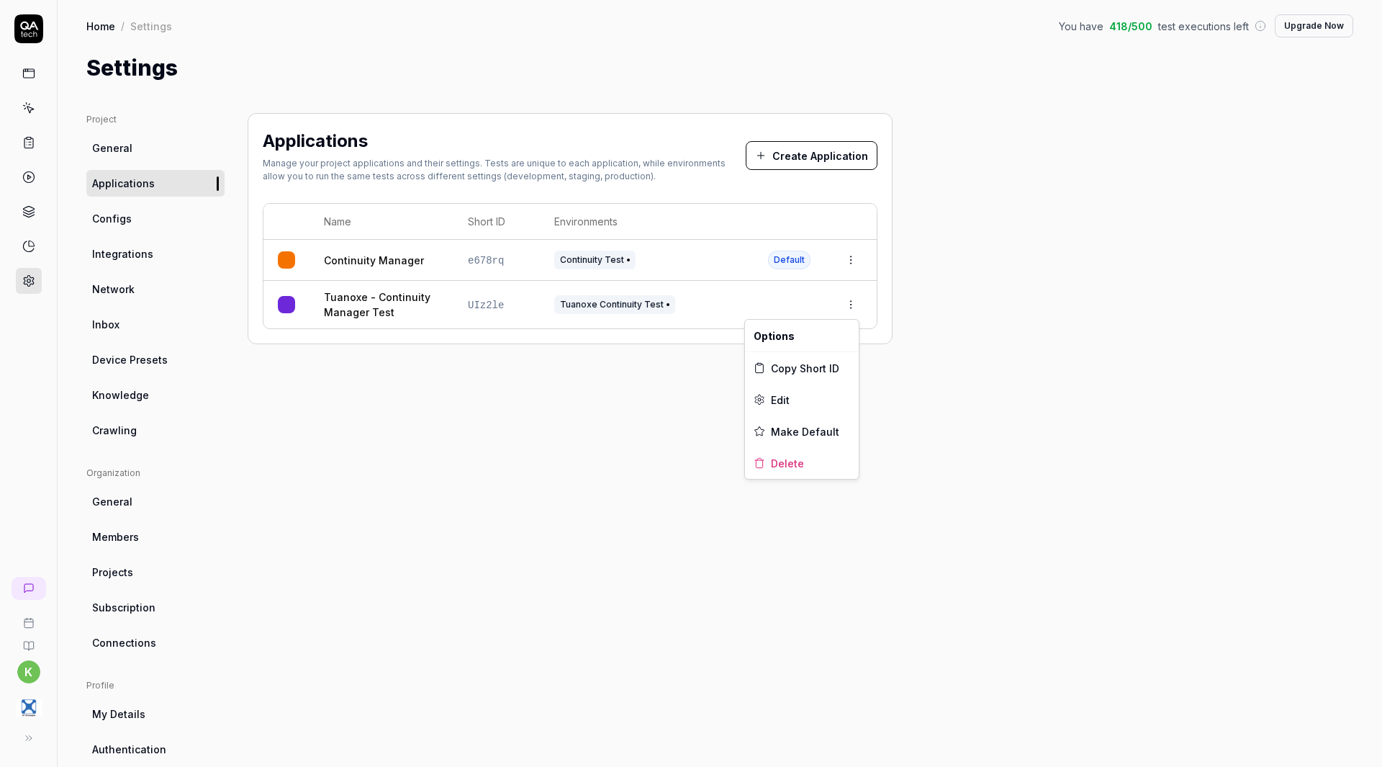
click at [850, 299] on html "k Home / Settings You have 418 / 500 test executions left Upgrade Now Home / Se…" at bounding box center [691, 383] width 1382 height 767
click at [789, 400] on span "Edit" at bounding box center [780, 399] width 19 height 15
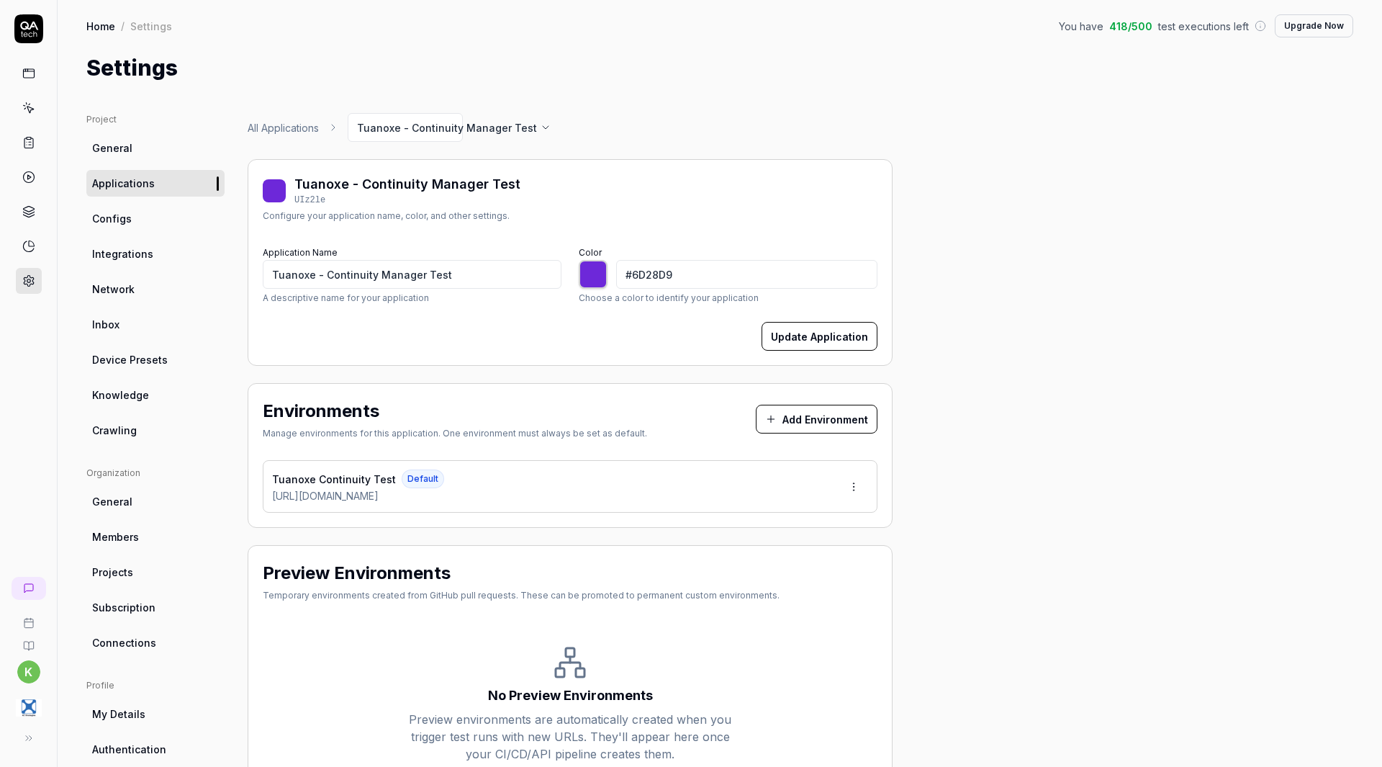
type input "*******"
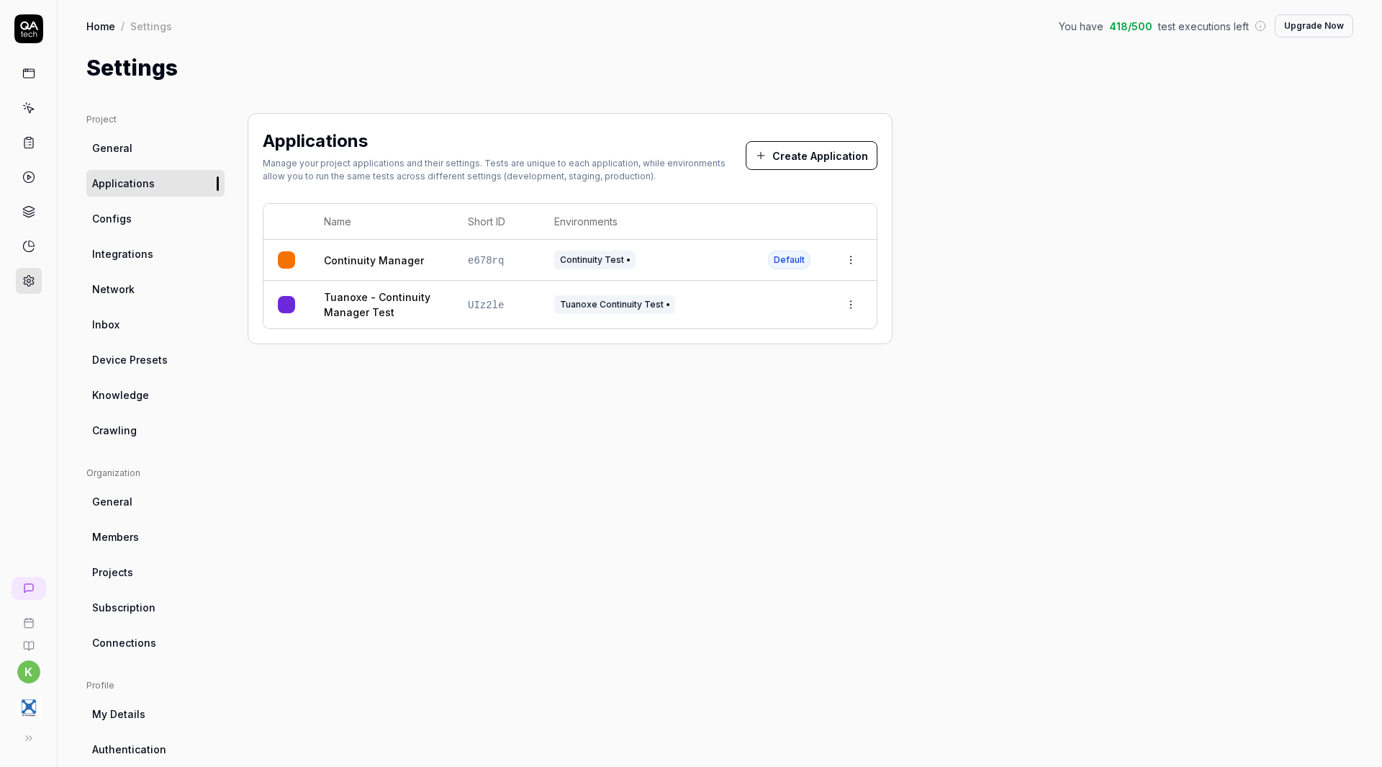
click at [24, 106] on icon at bounding box center [23, 105] width 1 height 1
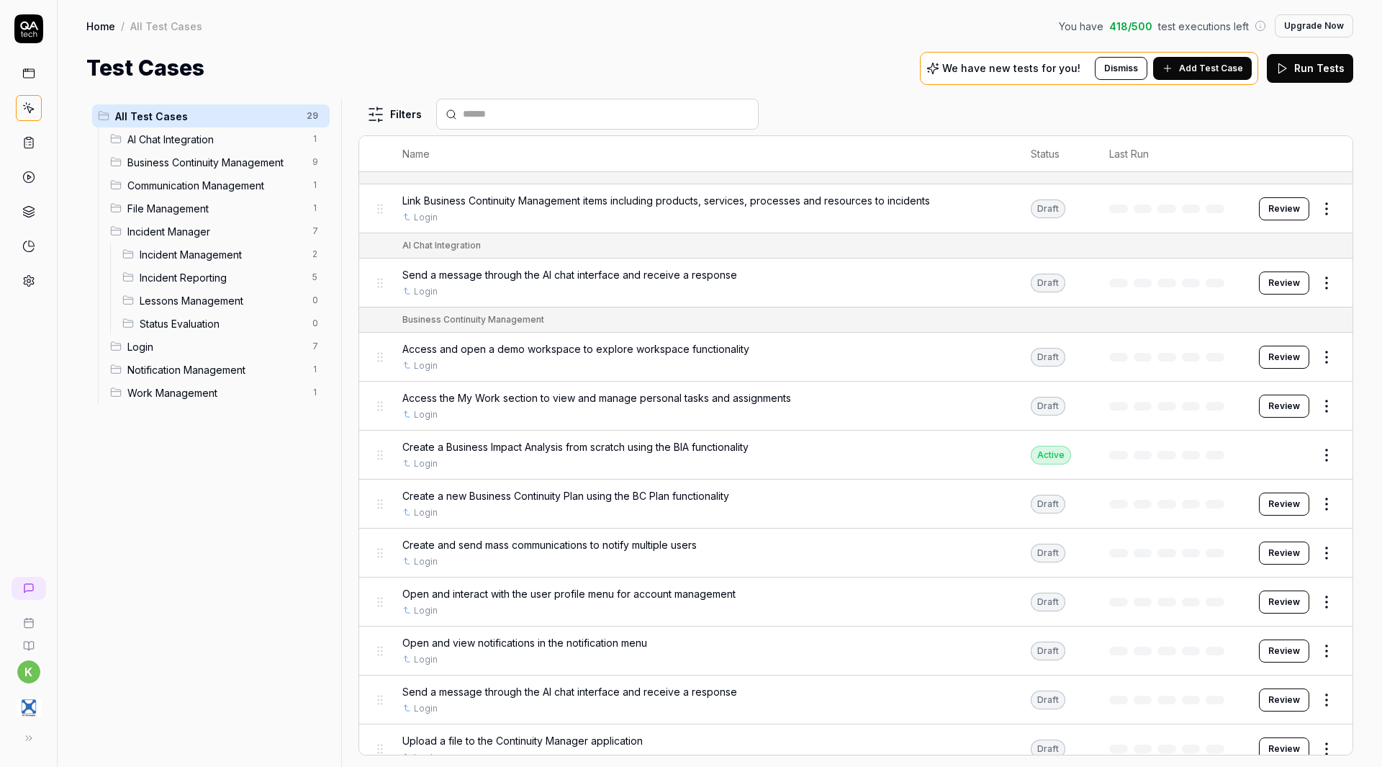
click at [1222, 73] on span "Add Test Case" at bounding box center [1211, 68] width 64 height 13
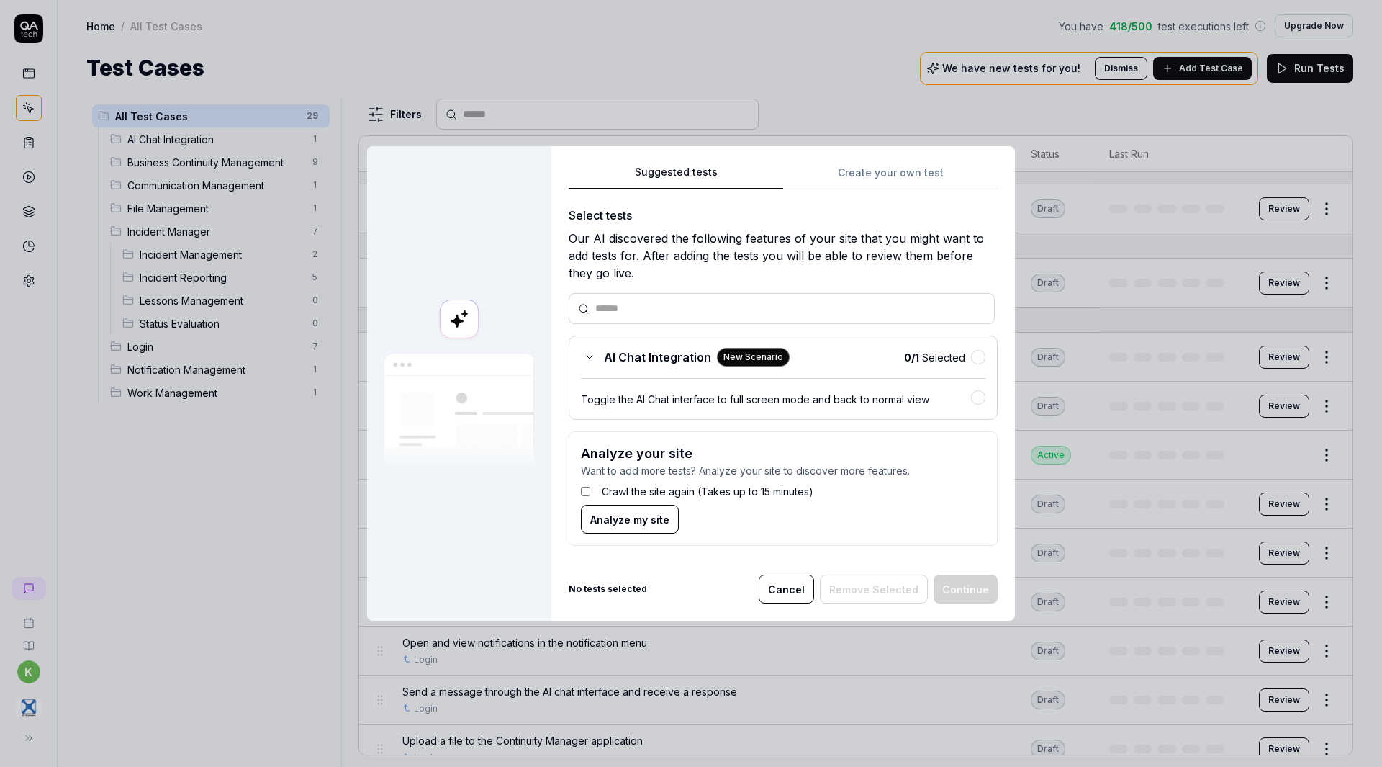
click at [594, 489] on div "Crawl the site again (Takes up to 15 minutes)" at bounding box center [783, 491] width 405 height 27
click at [634, 520] on span "Analyze my site" at bounding box center [629, 519] width 79 height 15
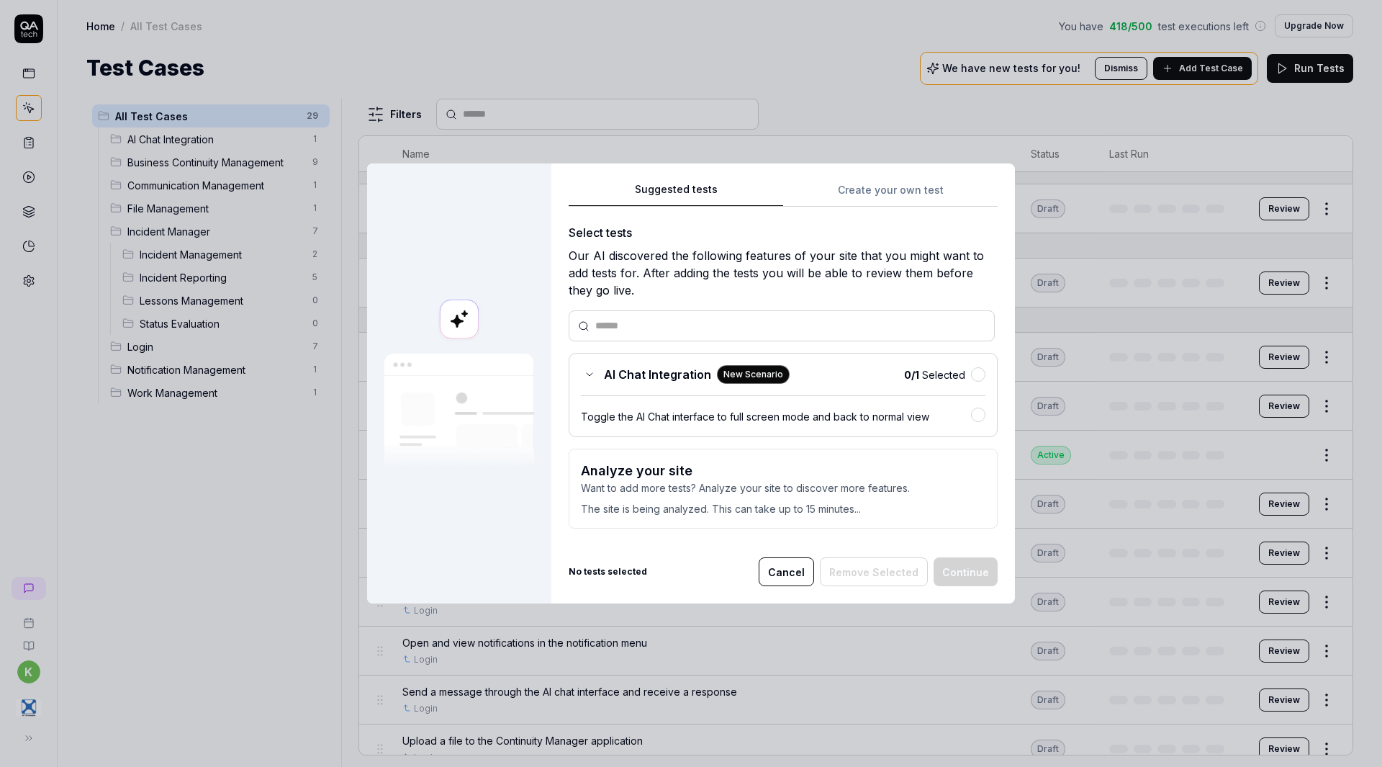
click at [788, 566] on button "Cancel" at bounding box center [786, 571] width 55 height 29
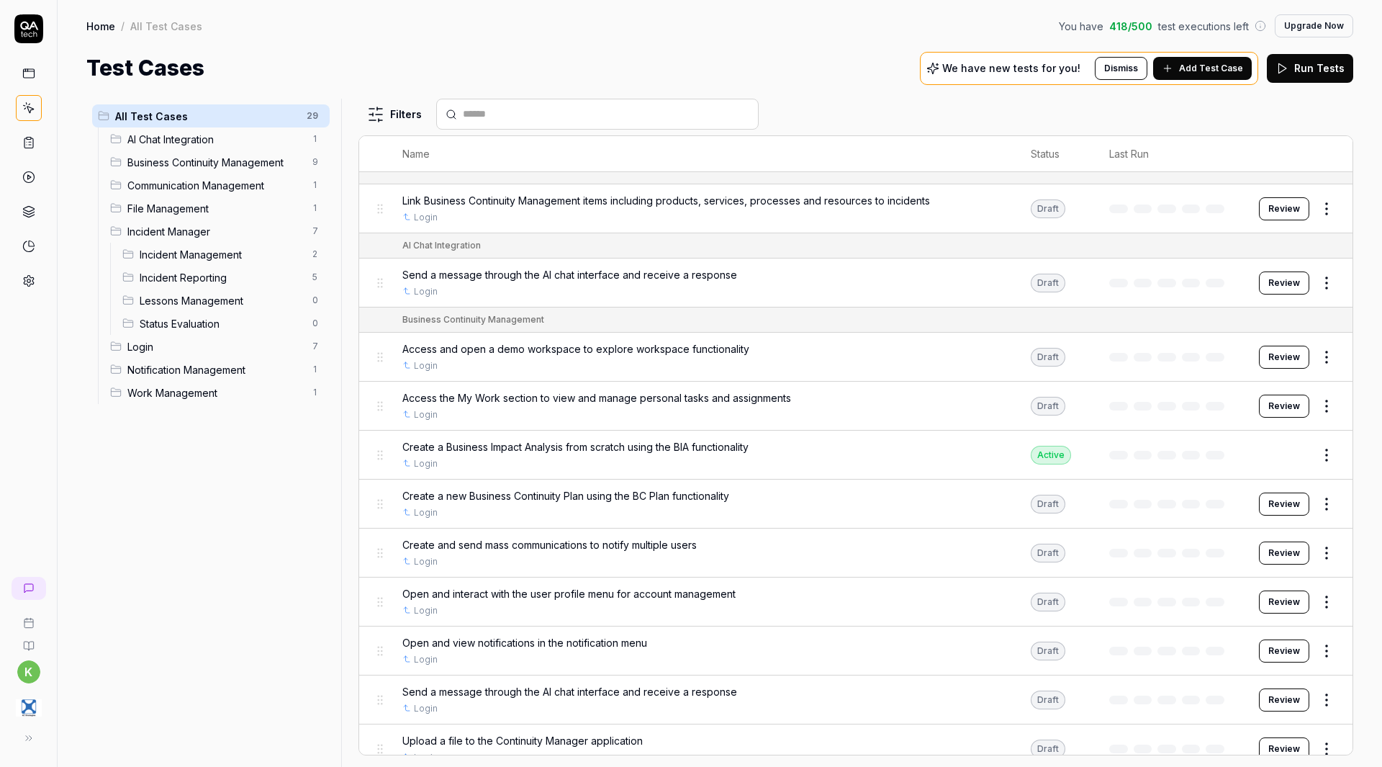
click at [687, 349] on span "Access and open a demo workspace to explore workspace functionality" at bounding box center [575, 348] width 347 height 15
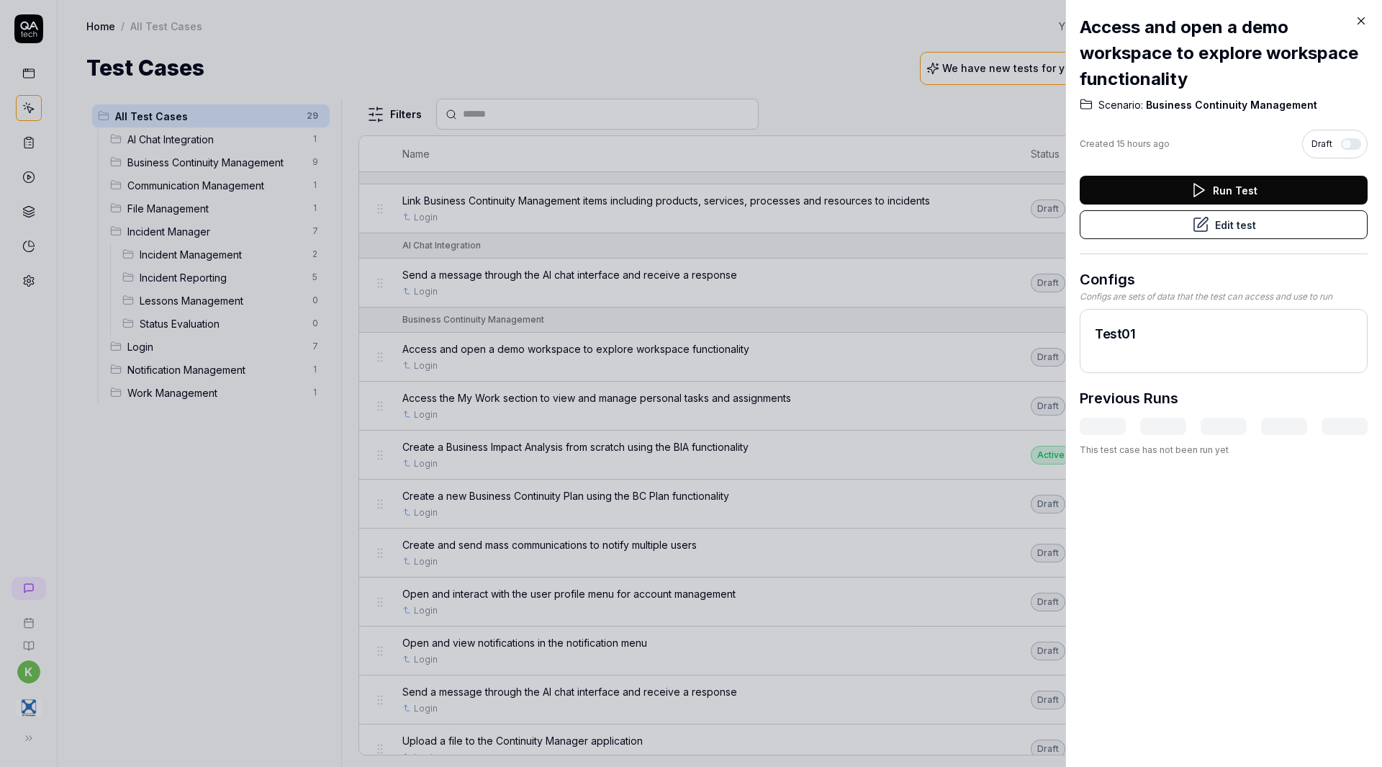
click at [1246, 223] on button "Edit test" at bounding box center [1224, 224] width 288 height 29
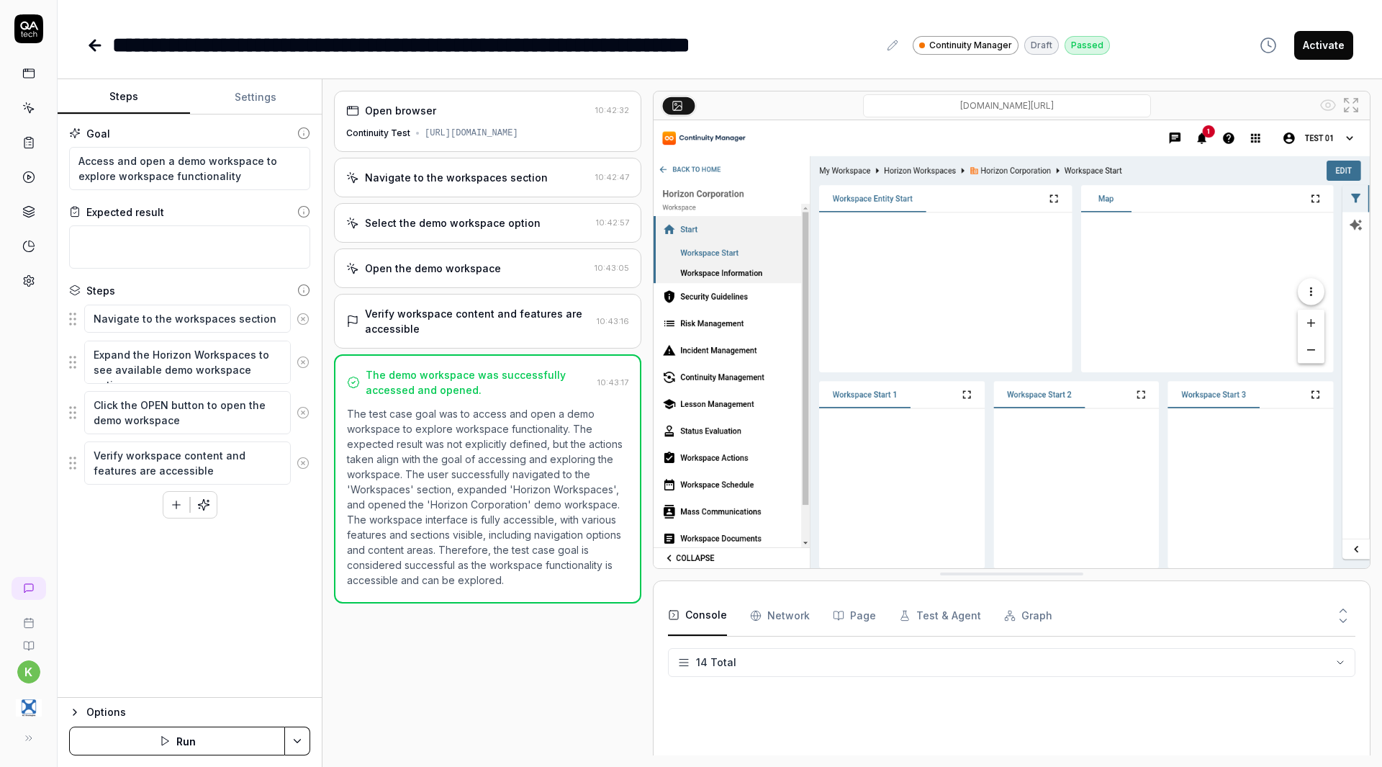
scroll to position [399, 0]
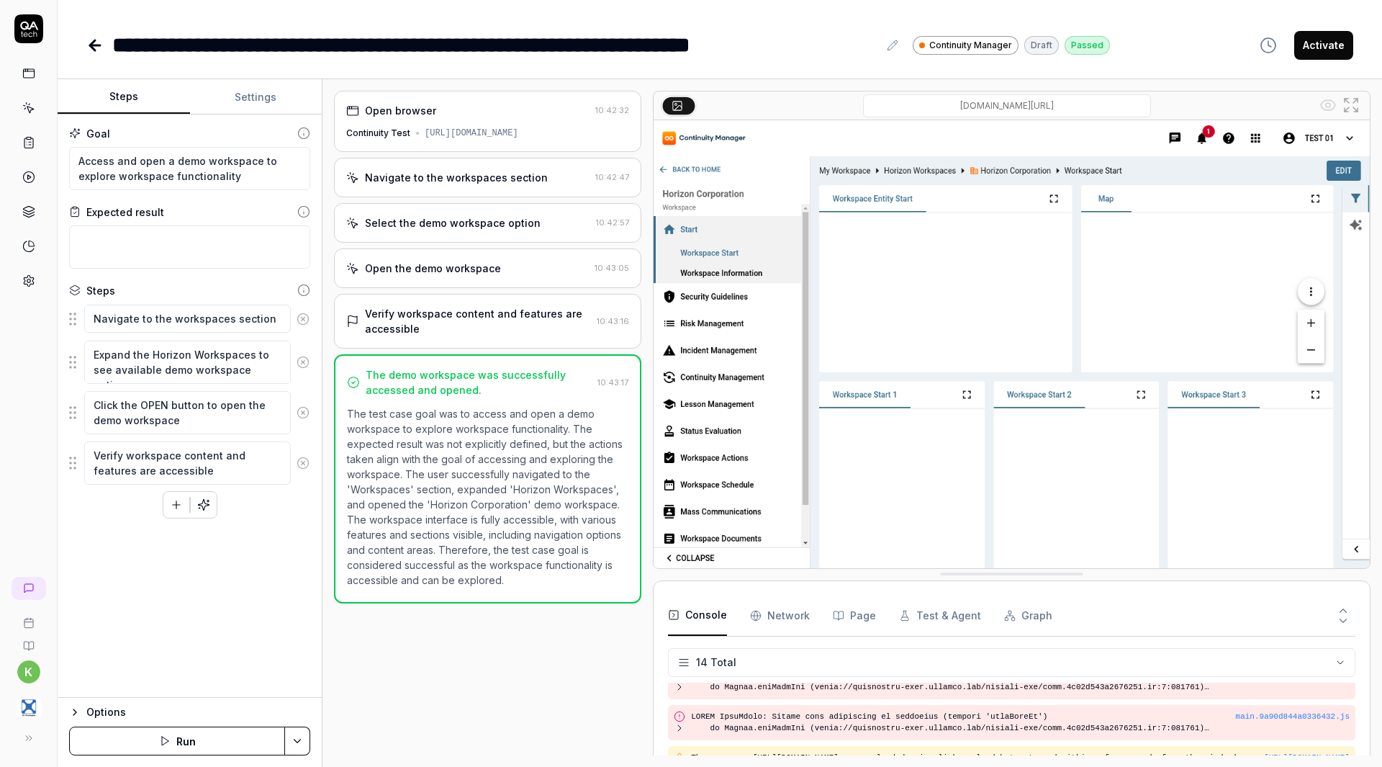
click at [486, 129] on div "Continuity Test https://continuity-test.exonaut.com/exonaut-rdp/#/general/start…" at bounding box center [487, 133] width 283 height 13
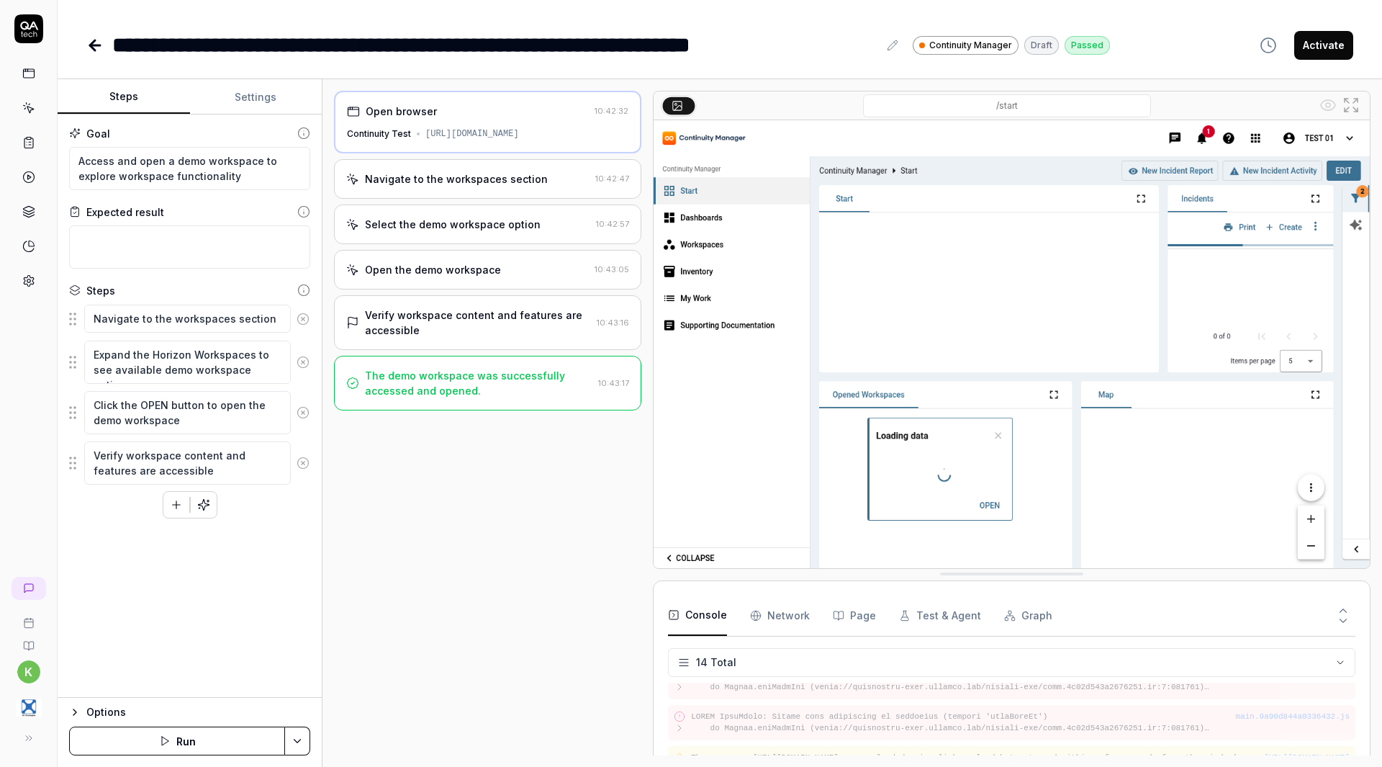
click at [482, 199] on div "Navigate to the workspaces section 10:42:47" at bounding box center [487, 179] width 307 height 40
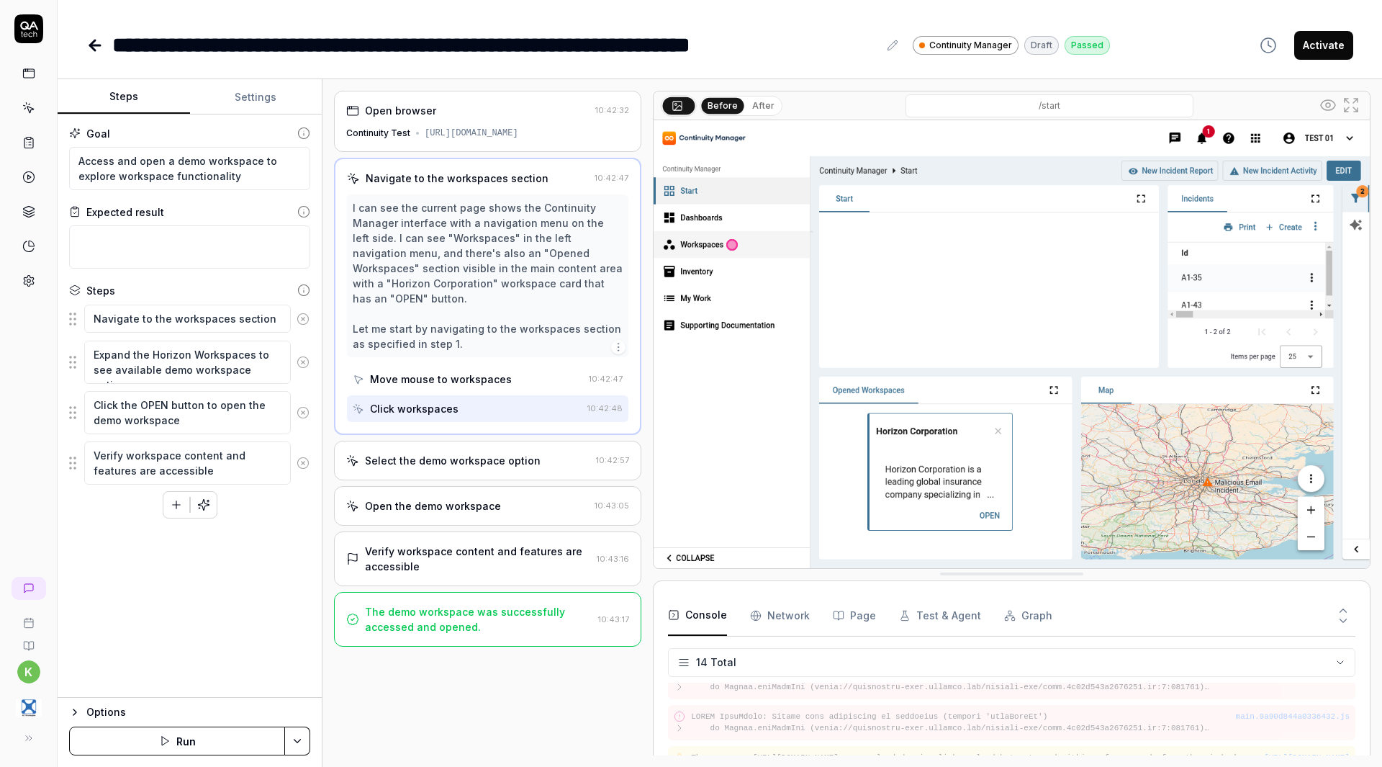
click at [488, 468] on div "Select the demo workspace option" at bounding box center [453, 460] width 176 height 15
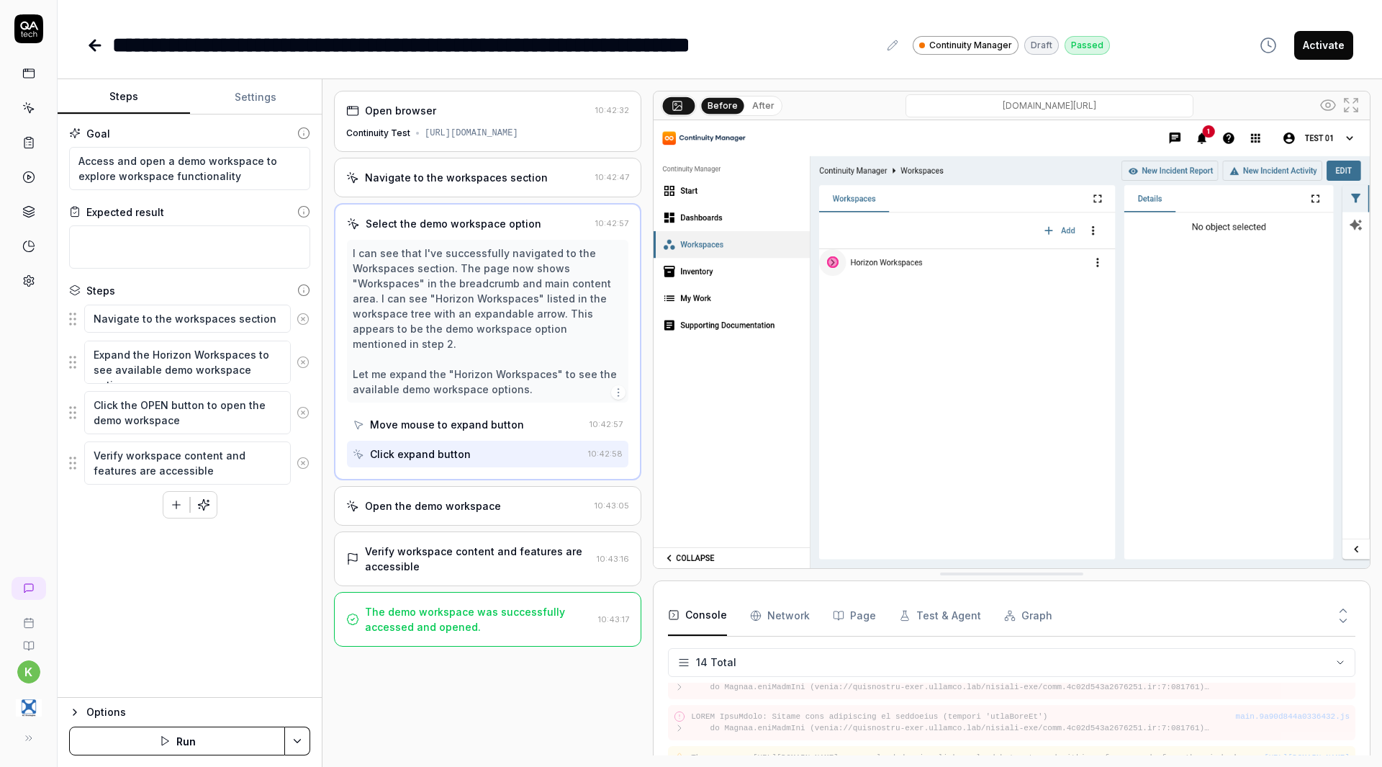
click at [485, 517] on div "Open the demo workspace 10:43:05" at bounding box center [487, 506] width 307 height 40
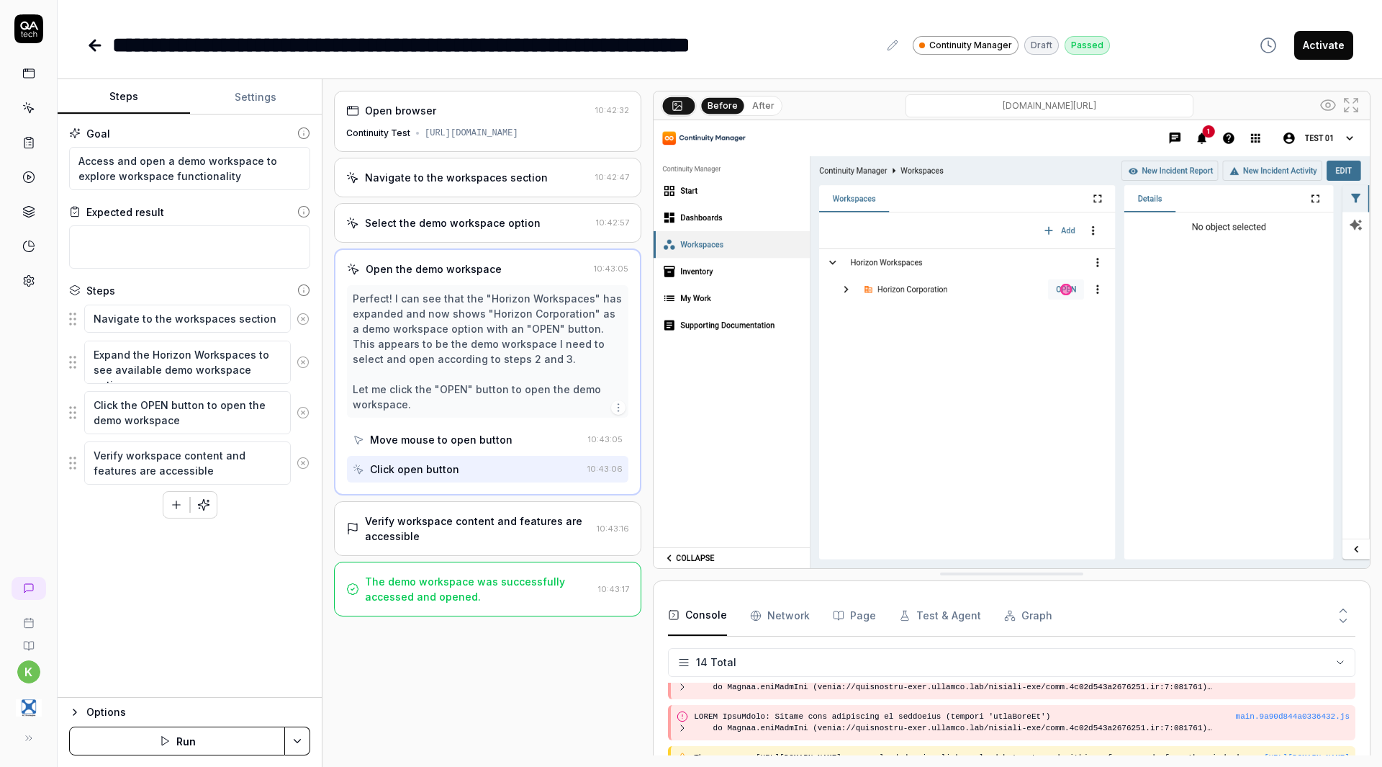
click at [485, 556] on div "Verify workspace content and features are accessible 10:43:16" at bounding box center [487, 528] width 307 height 55
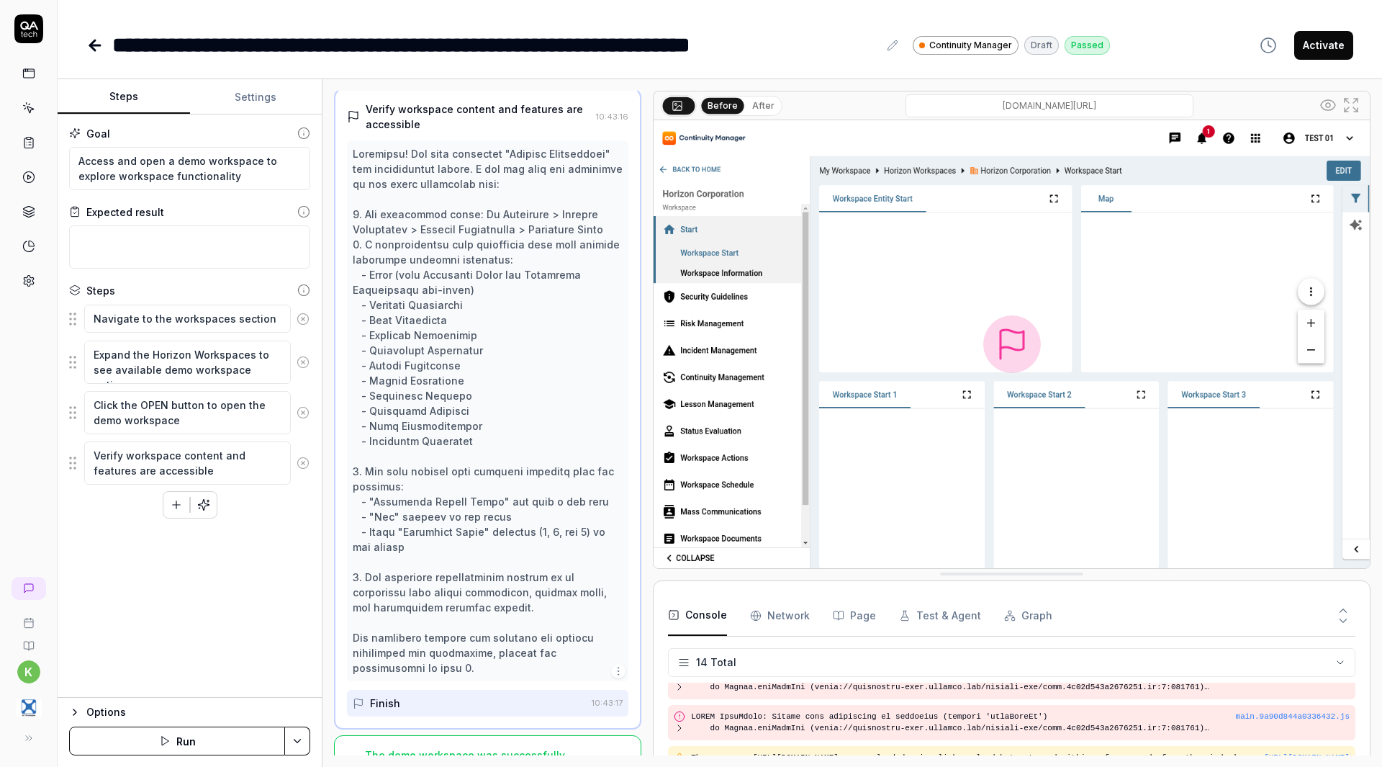
scroll to position [207, 0]
type textarea "*"
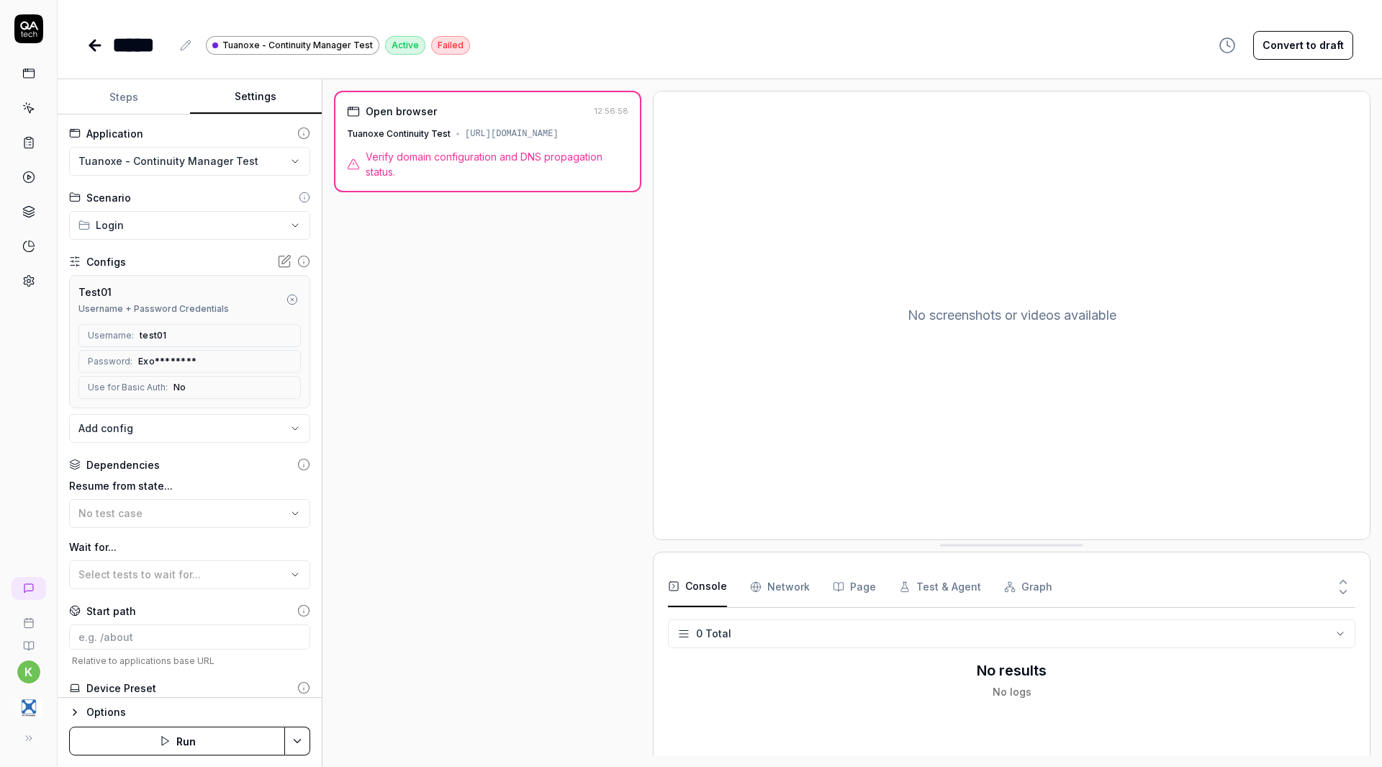
click at [972, 27] on div "***** Tuanoxe - Continuity Manager Test Active Failed Convert to draft" at bounding box center [720, 30] width 1325 height 61
click at [102, 44] on icon at bounding box center [94, 45] width 17 height 17
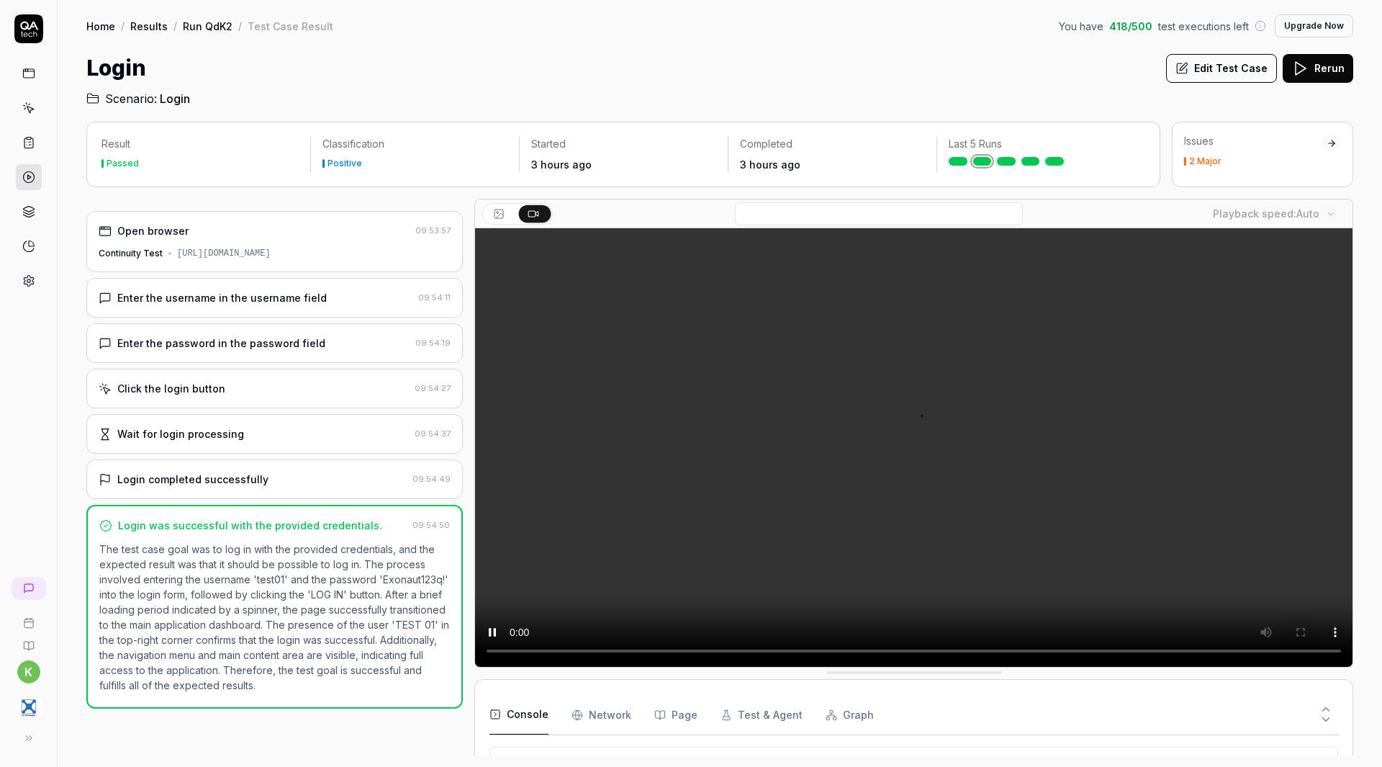
scroll to position [457, 0]
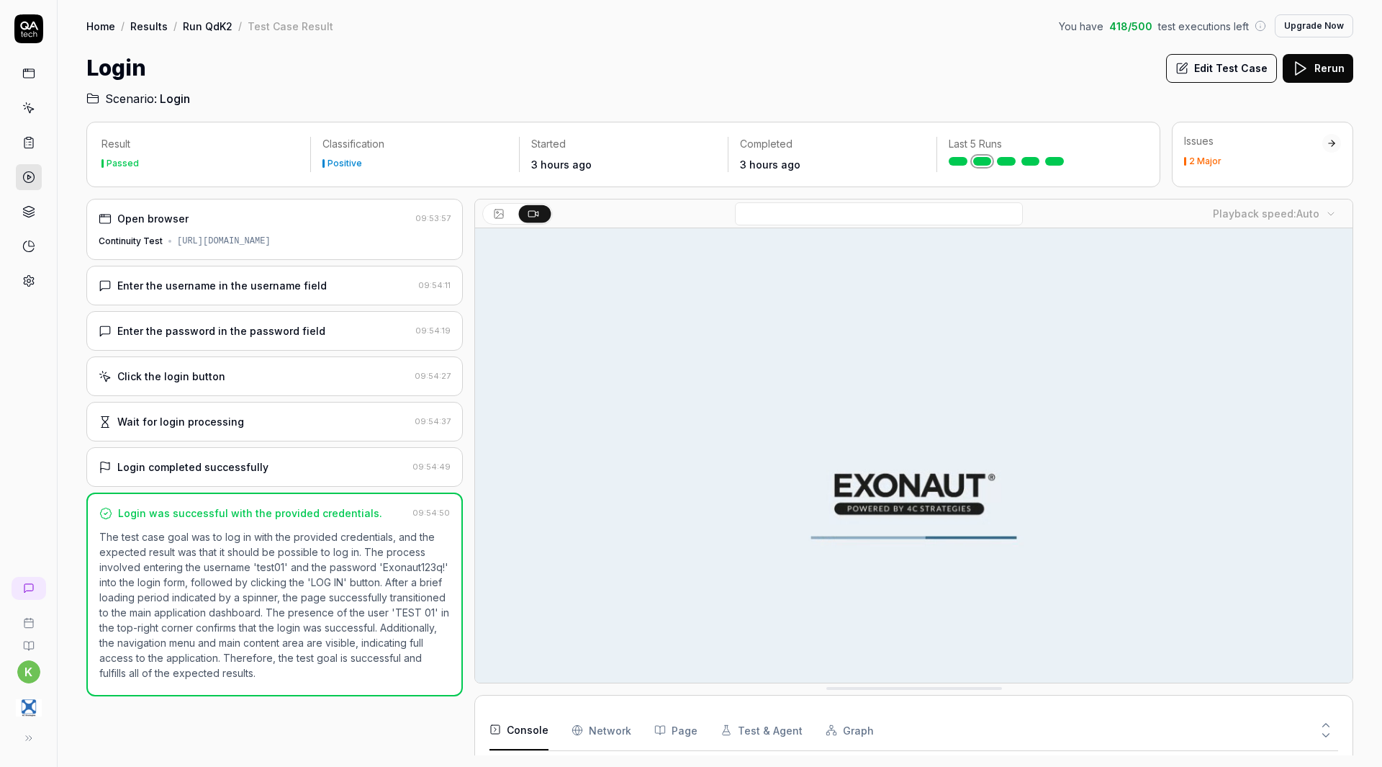
click at [141, 24] on link "Results" at bounding box center [148, 26] width 37 height 14
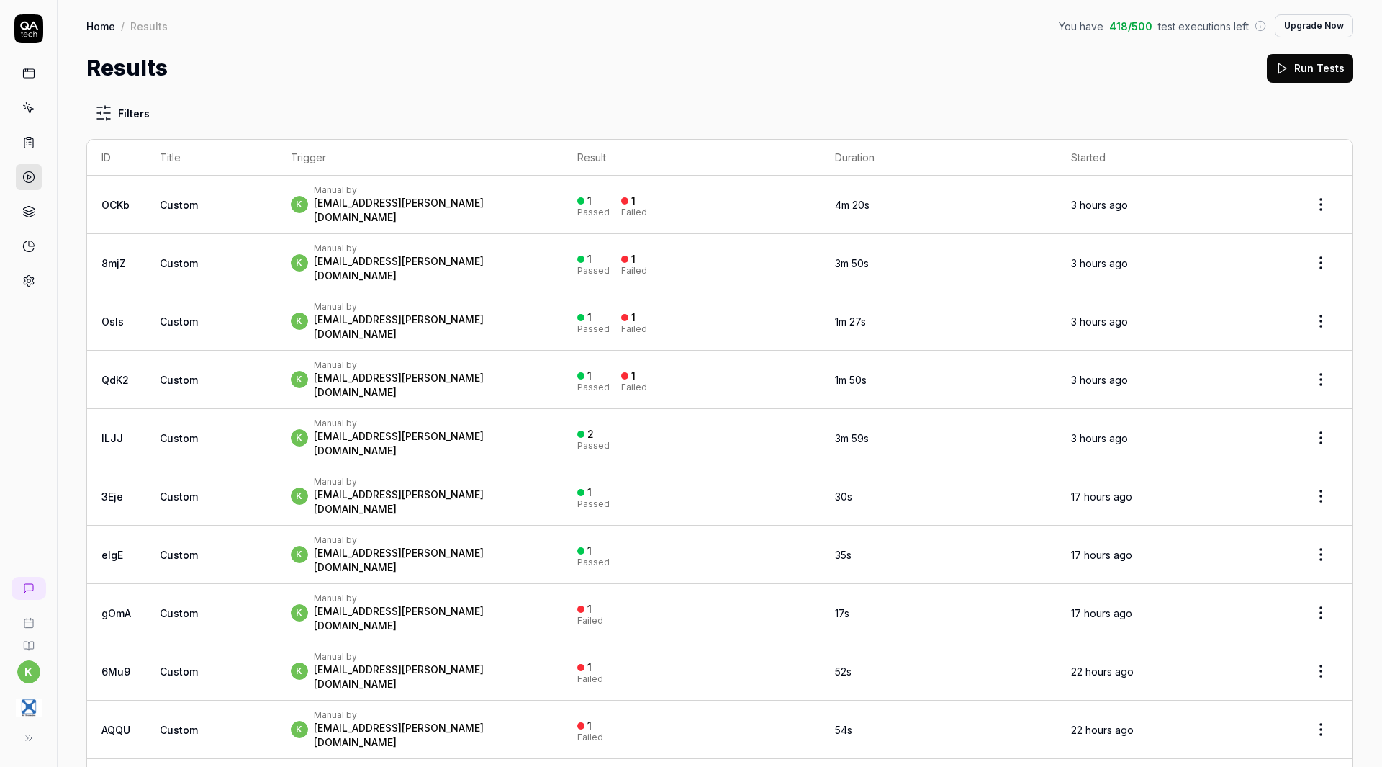
click at [106, 25] on link "Home" at bounding box center [100, 26] width 29 height 14
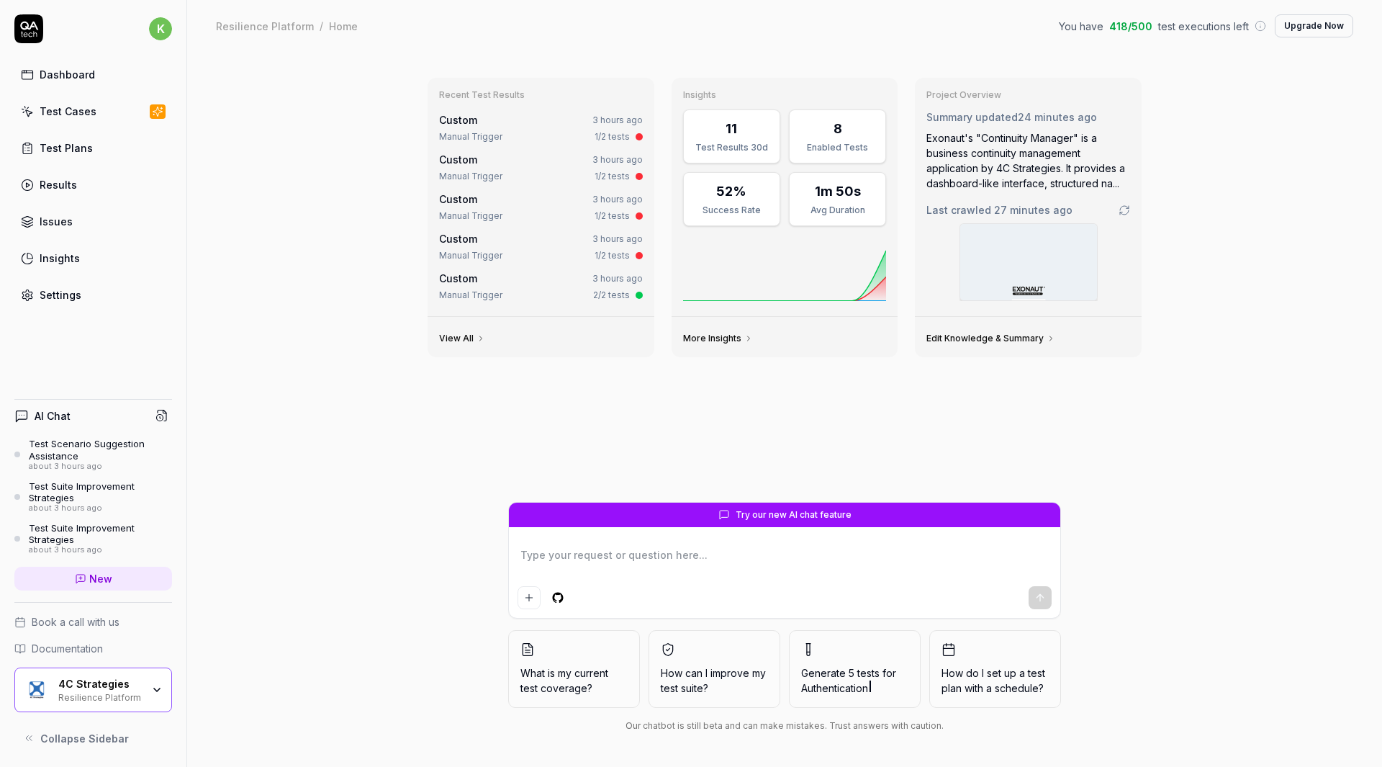
click at [73, 113] on div "Test Cases" at bounding box center [68, 111] width 57 height 15
type textarea "*"
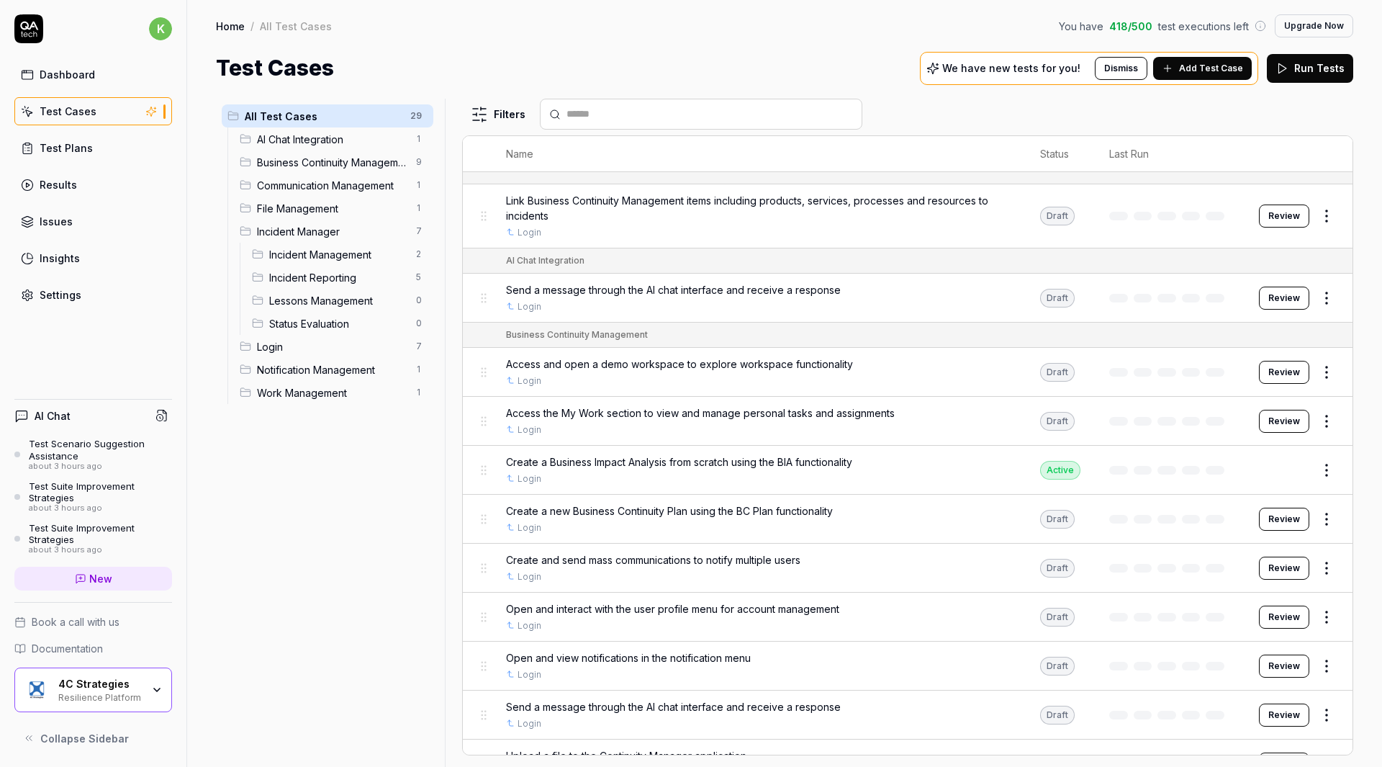
click at [1205, 67] on span "Add Test Case" at bounding box center [1211, 68] width 64 height 13
click at [1205, 63] on span "Add Test Case" at bounding box center [1211, 68] width 64 height 13
